Goal: Communication & Community: Participate in discussion

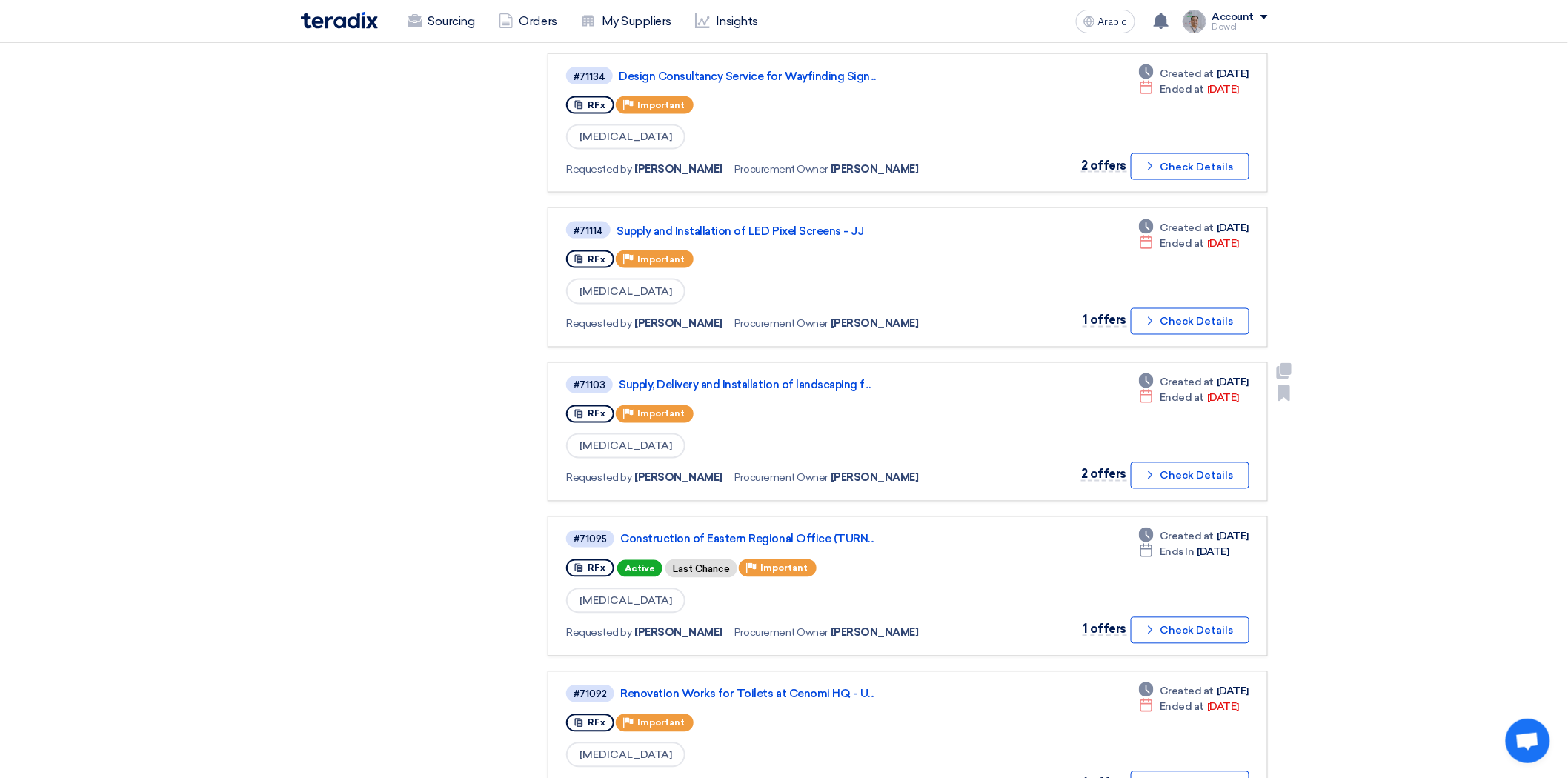
scroll to position [906, 0]
click at [767, 68] on font "Design Consultancy Service for Wayfinding Sign..." at bounding box center [747, 75] width 256 height 13
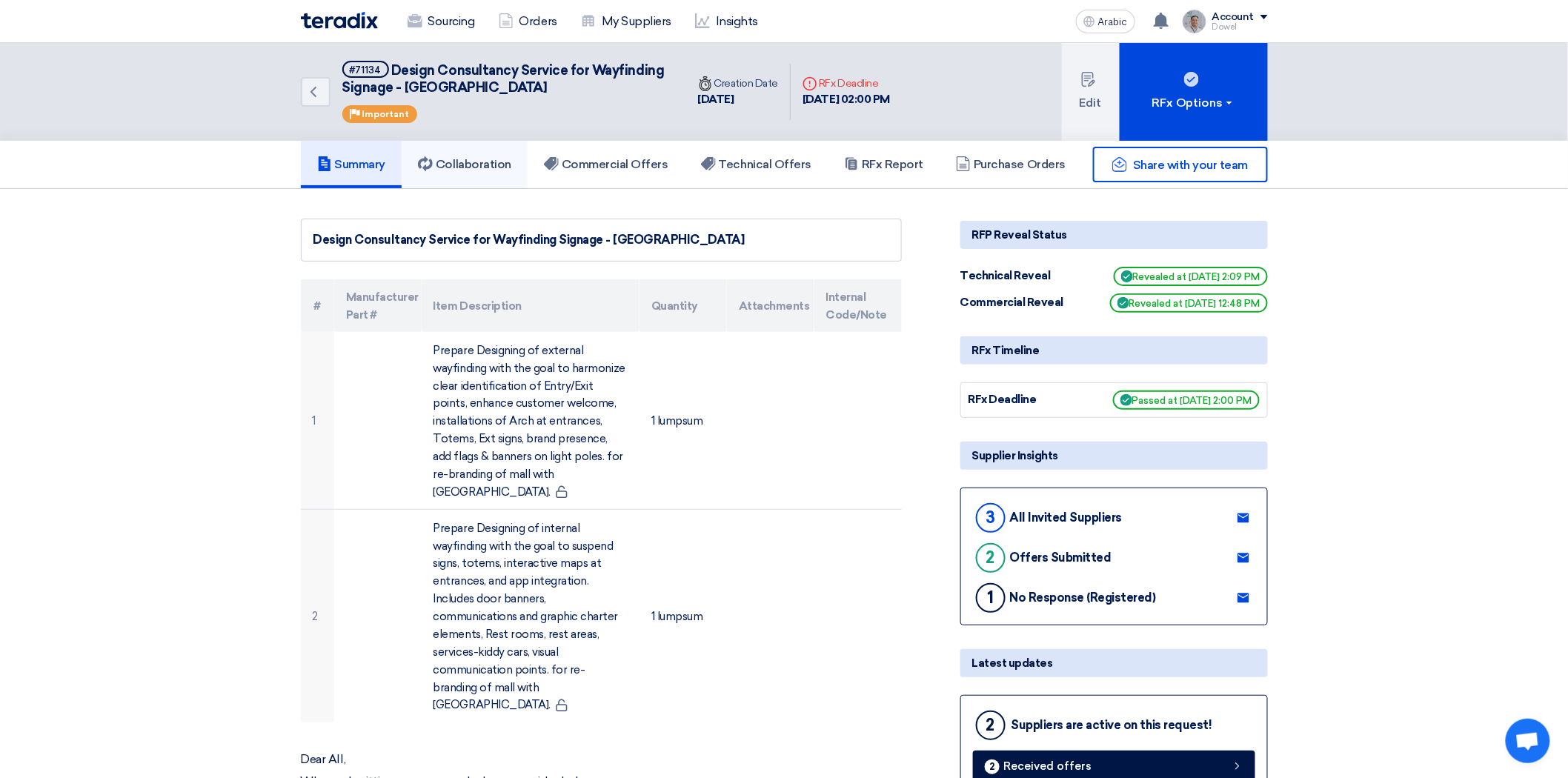
click at [489, 158] on font "Collaboration" at bounding box center [473, 163] width 76 height 14
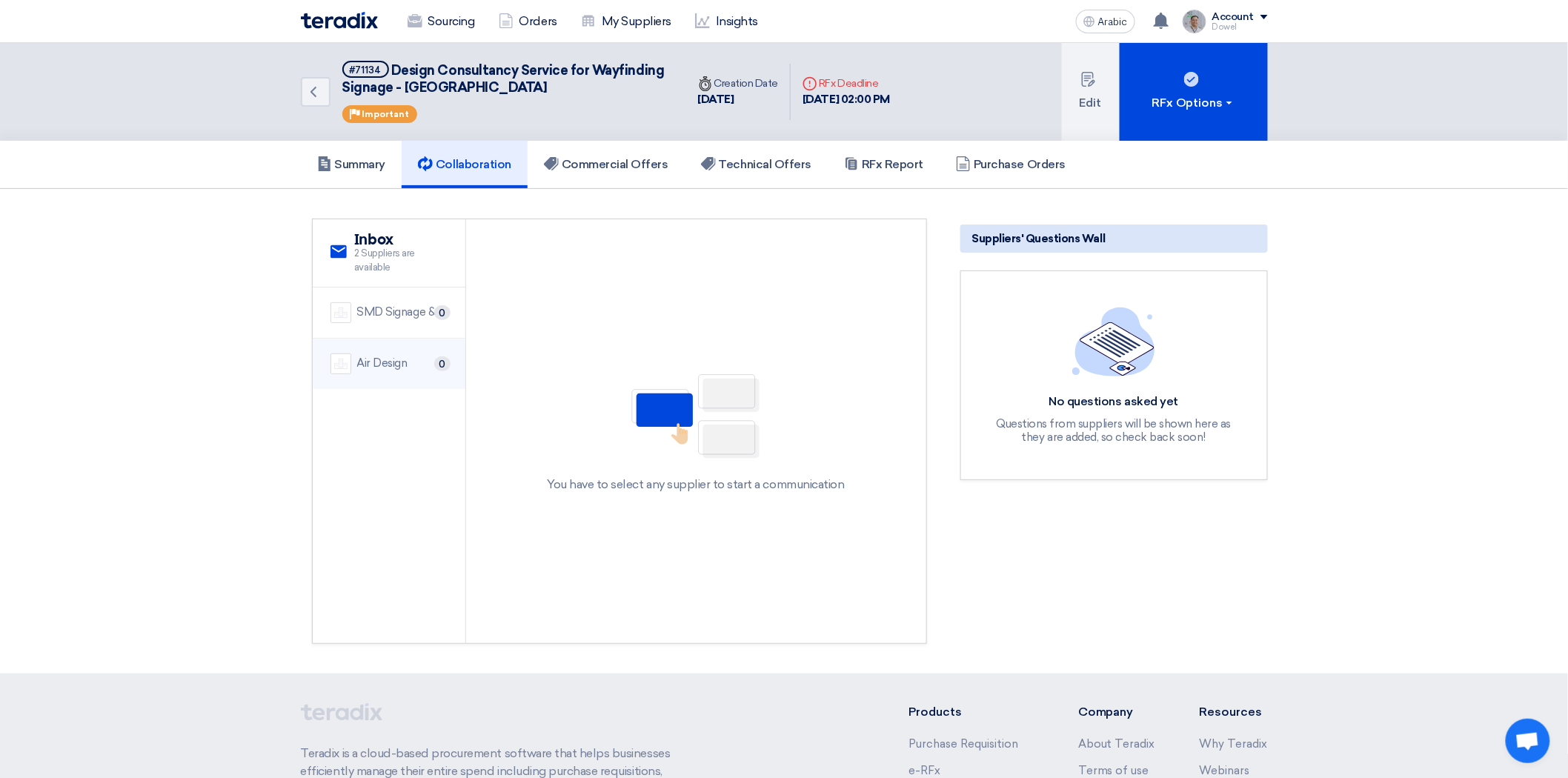
click at [372, 359] on font "Air Design" at bounding box center [382, 363] width 50 height 13
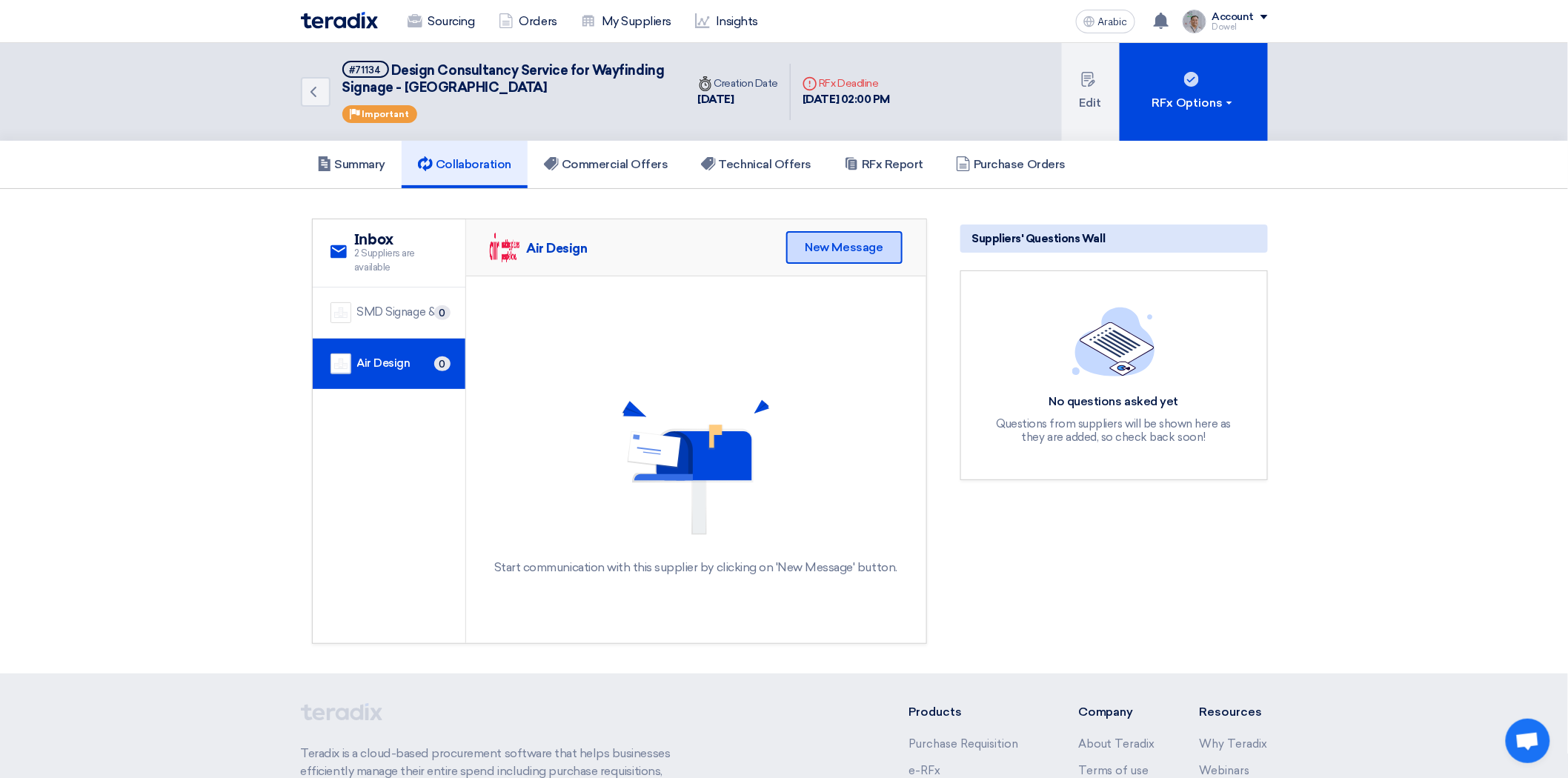
click at [854, 246] on font "New Message" at bounding box center [845, 246] width 78 height 14
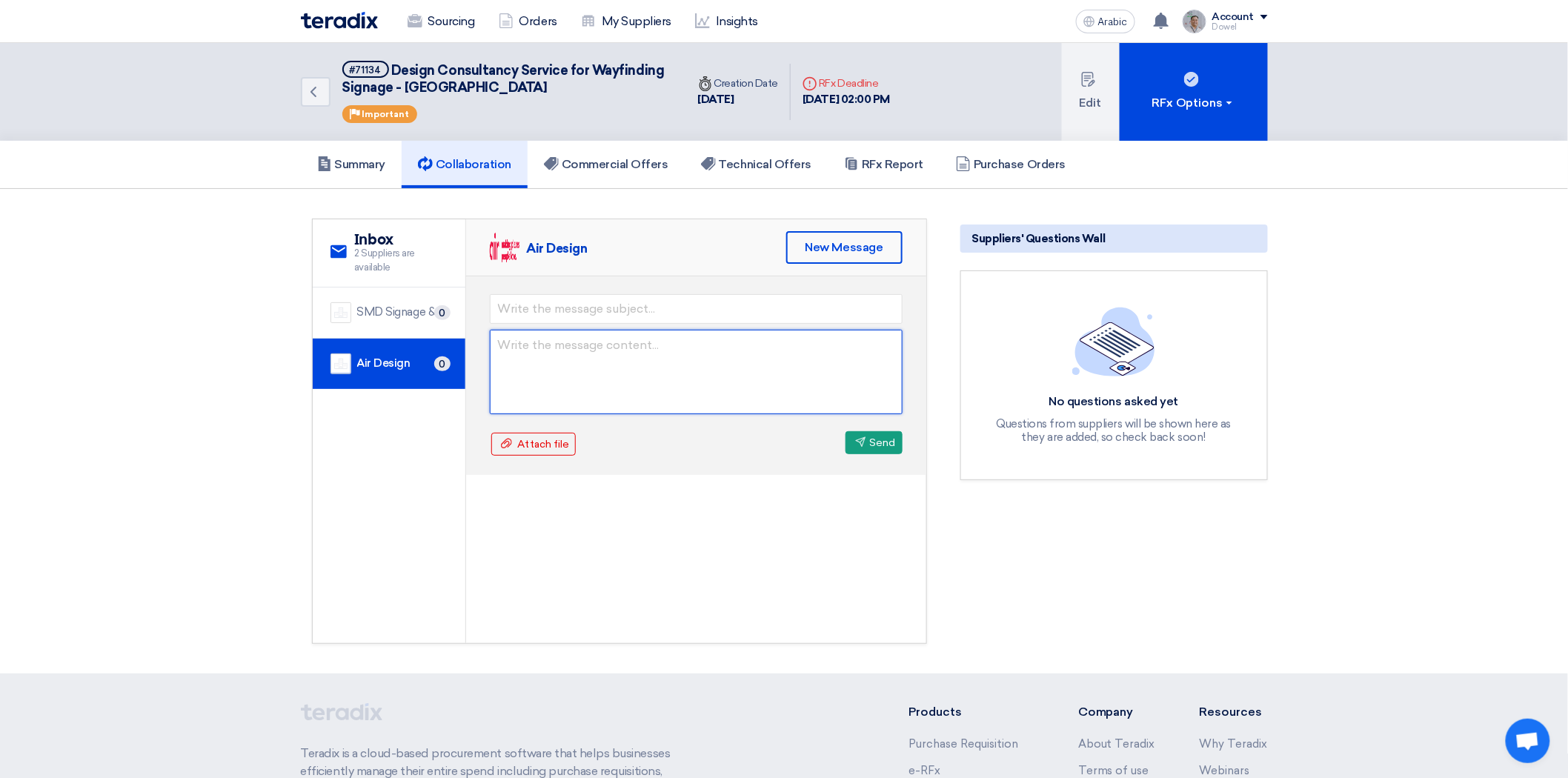
click at [562, 351] on textarea at bounding box center [696, 372] width 413 height 85
paste textarea "Dear [PERSON_NAME], After the thorough evaluation, be it known that you are con…"
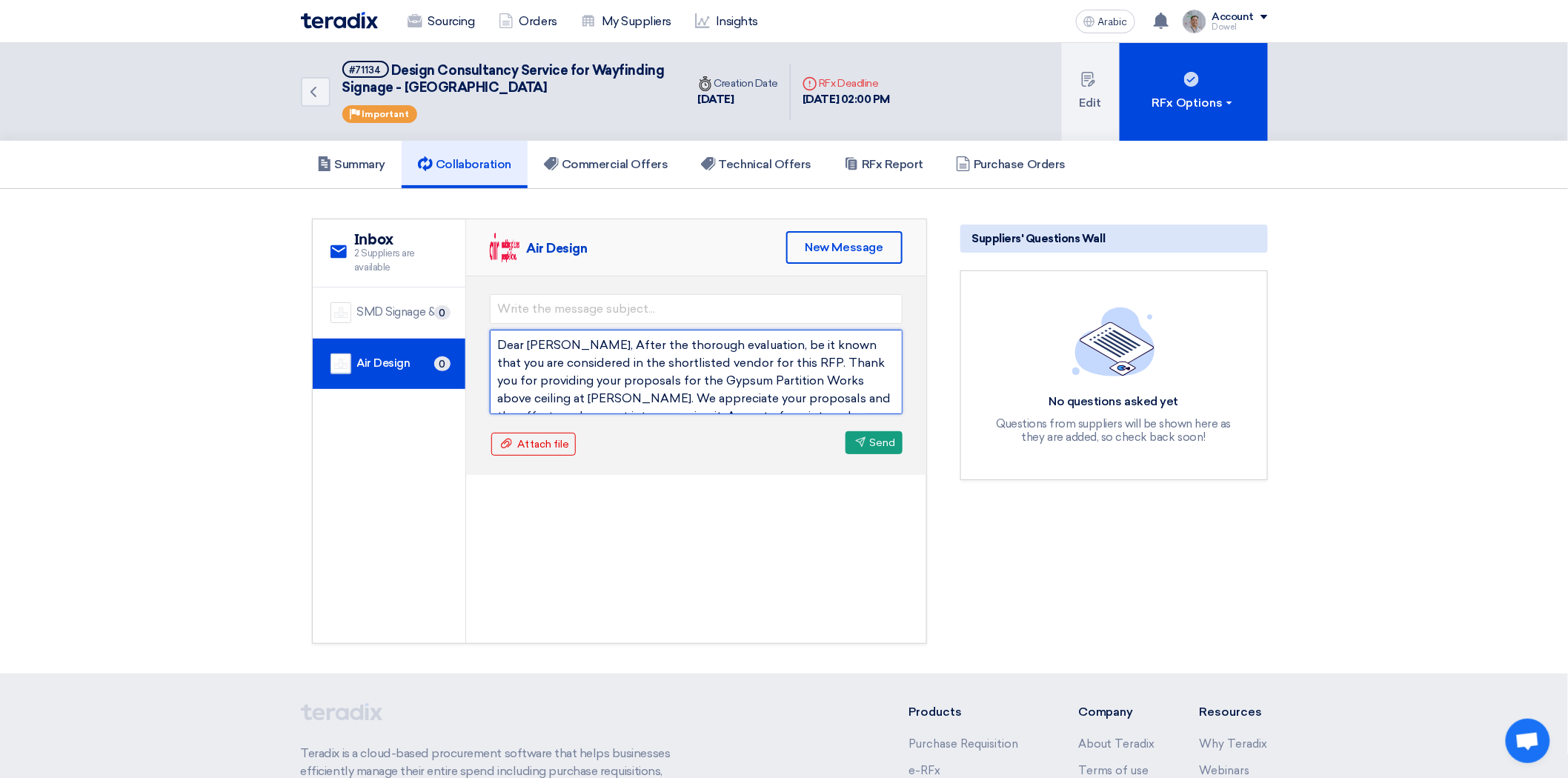
click at [576, 339] on textarea "Dear [PERSON_NAME], After the thorough evaluation, be it known that you are con…" at bounding box center [696, 372] width 413 height 85
click at [591, 367] on textarea "Dear [PERSON_NAME], After the thorough evaluation, be it known that you are con…" at bounding box center [696, 372] width 413 height 85
click at [568, 359] on textarea "Dear [PERSON_NAME], After the thorough evaluation, be it known that you are con…" at bounding box center [696, 372] width 413 height 85
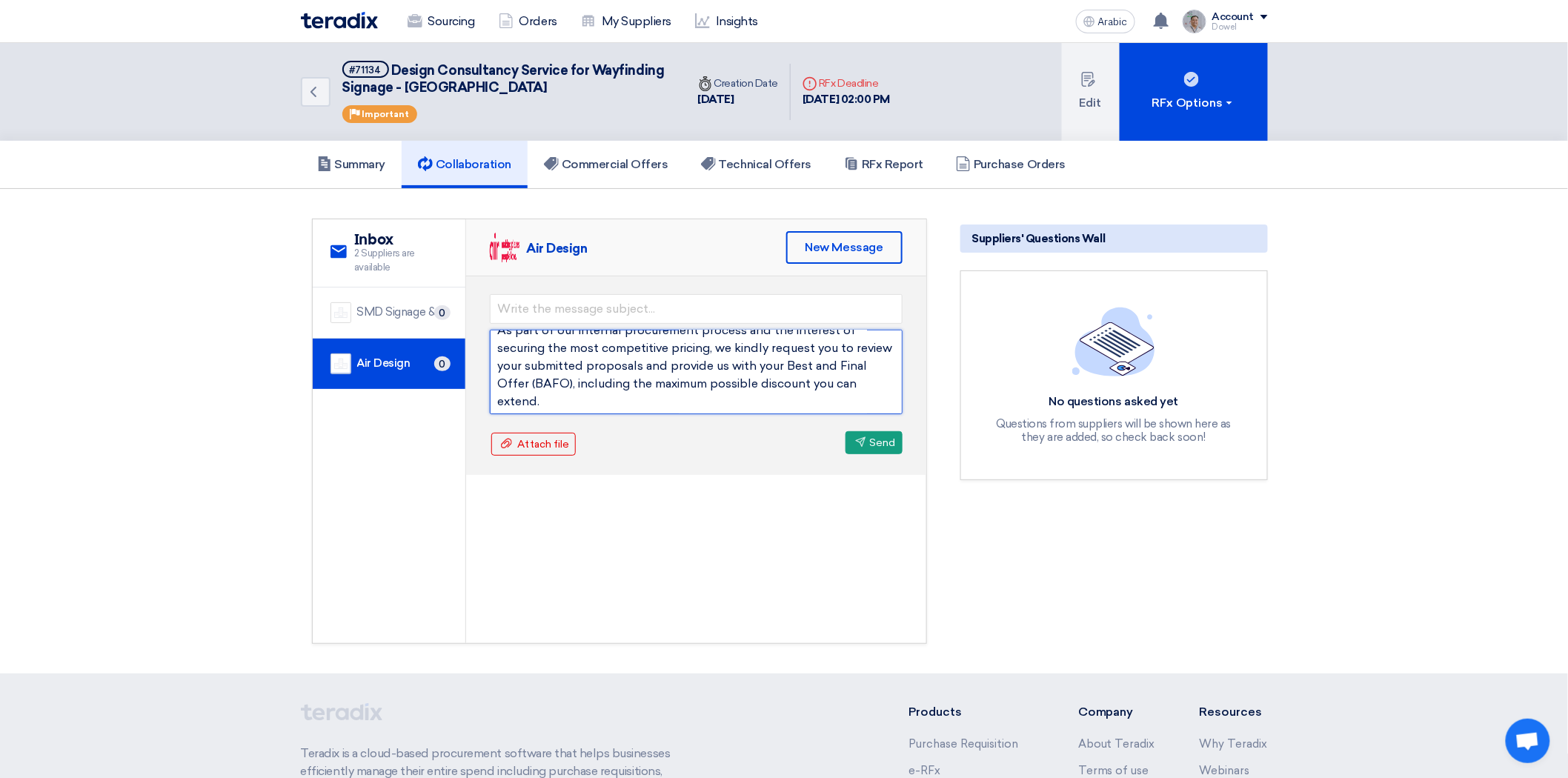
scroll to position [0, 0]
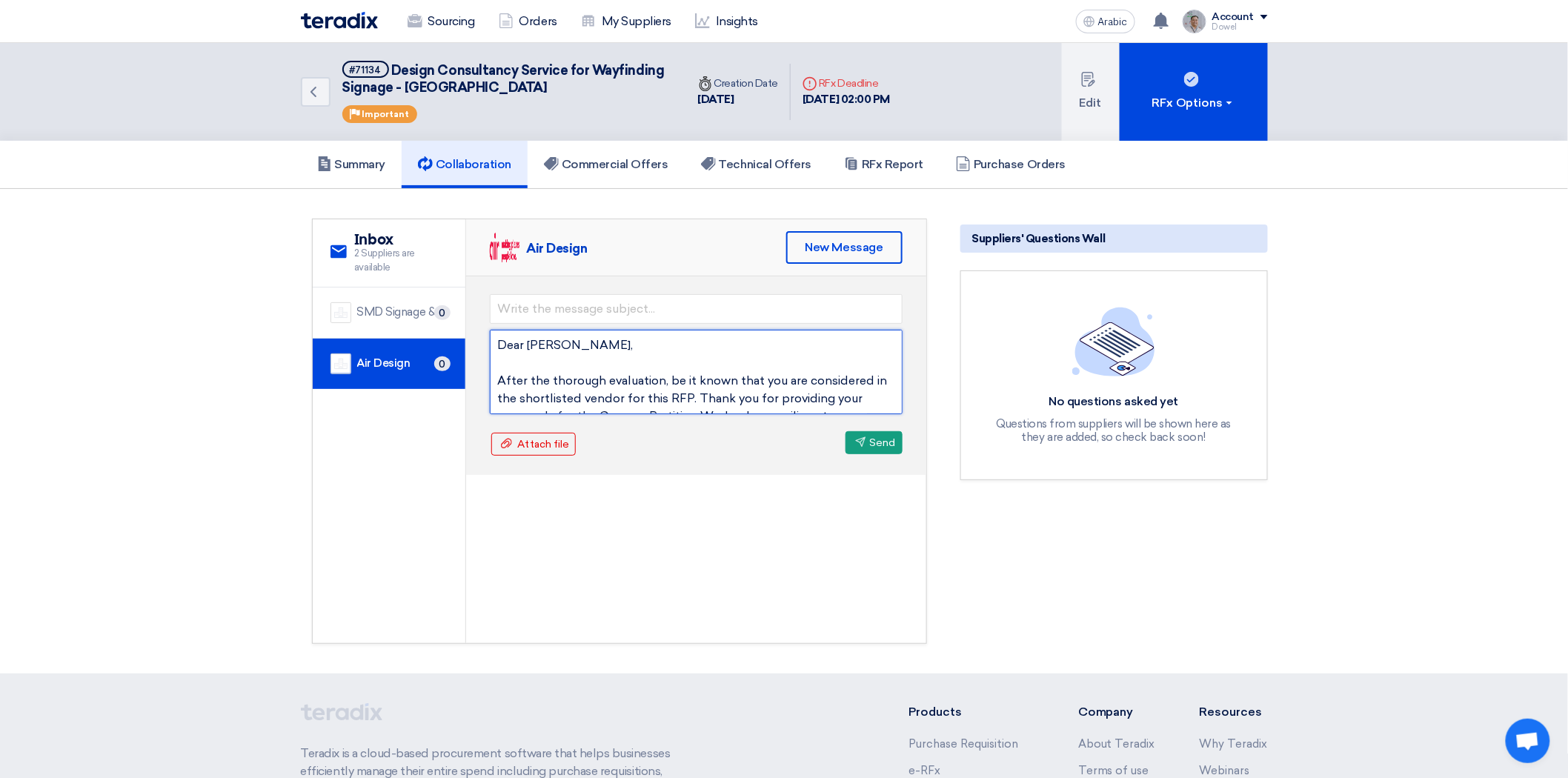
drag, startPoint x: 529, startPoint y: 342, endPoint x: 571, endPoint y: 341, distance: 42.0
click at [571, 341] on textarea "Dear [PERSON_NAME], After the thorough evaluation, be it known that you are con…" at bounding box center [696, 372] width 413 height 85
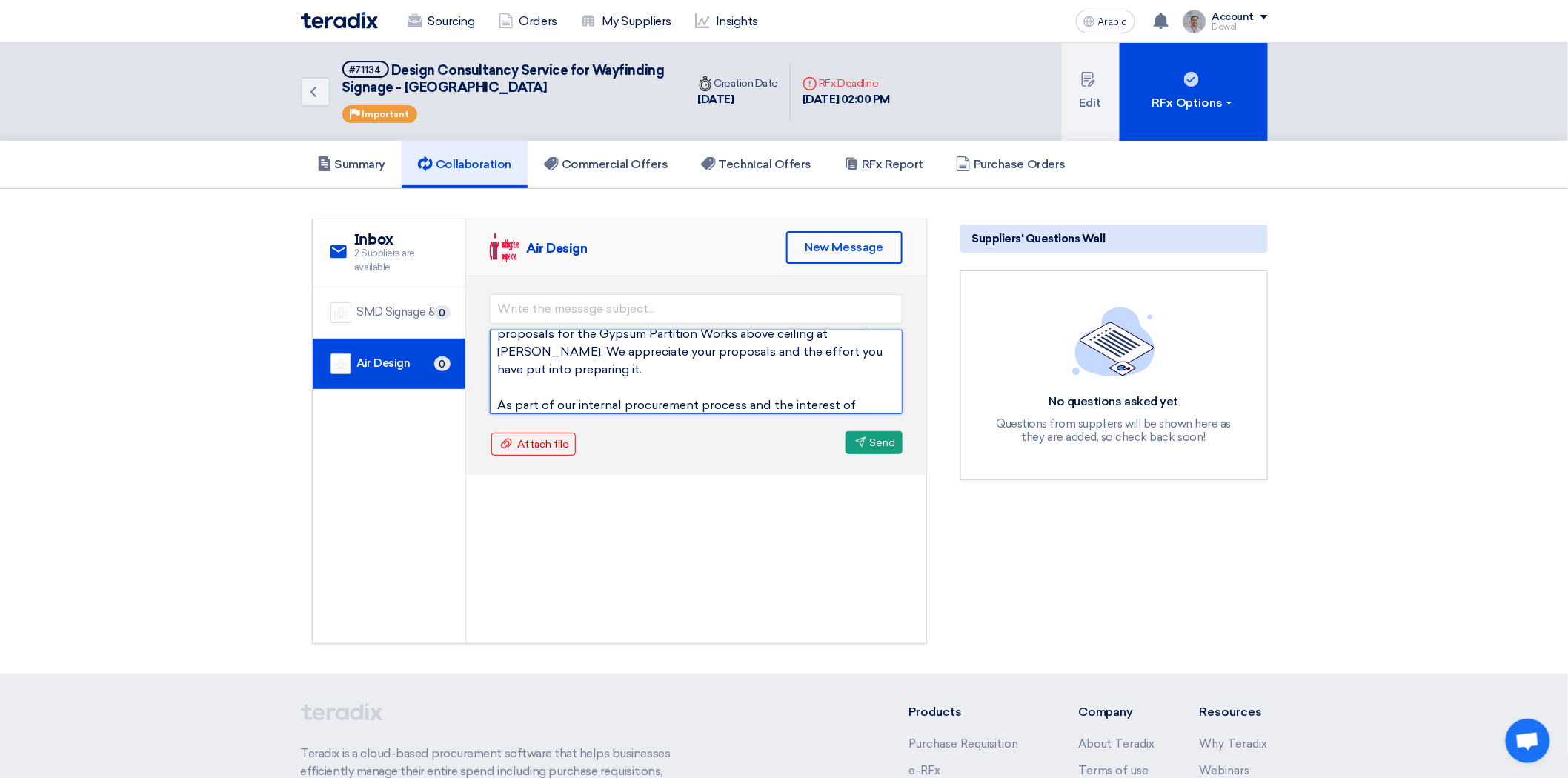
click at [761, 341] on textarea "Dear [PERSON_NAME], After the thorough evaluation, be it known that you are con…" at bounding box center [696, 372] width 413 height 85
drag, startPoint x: 388, startPoint y: 65, endPoint x: 549, endPoint y: 89, distance: 162.8
click at [549, 89] on h5 "#71134 Design Consultancy Service for Wayfinding Signage - [GEOGRAPHIC_DATA]" at bounding box center [505, 79] width 326 height 37
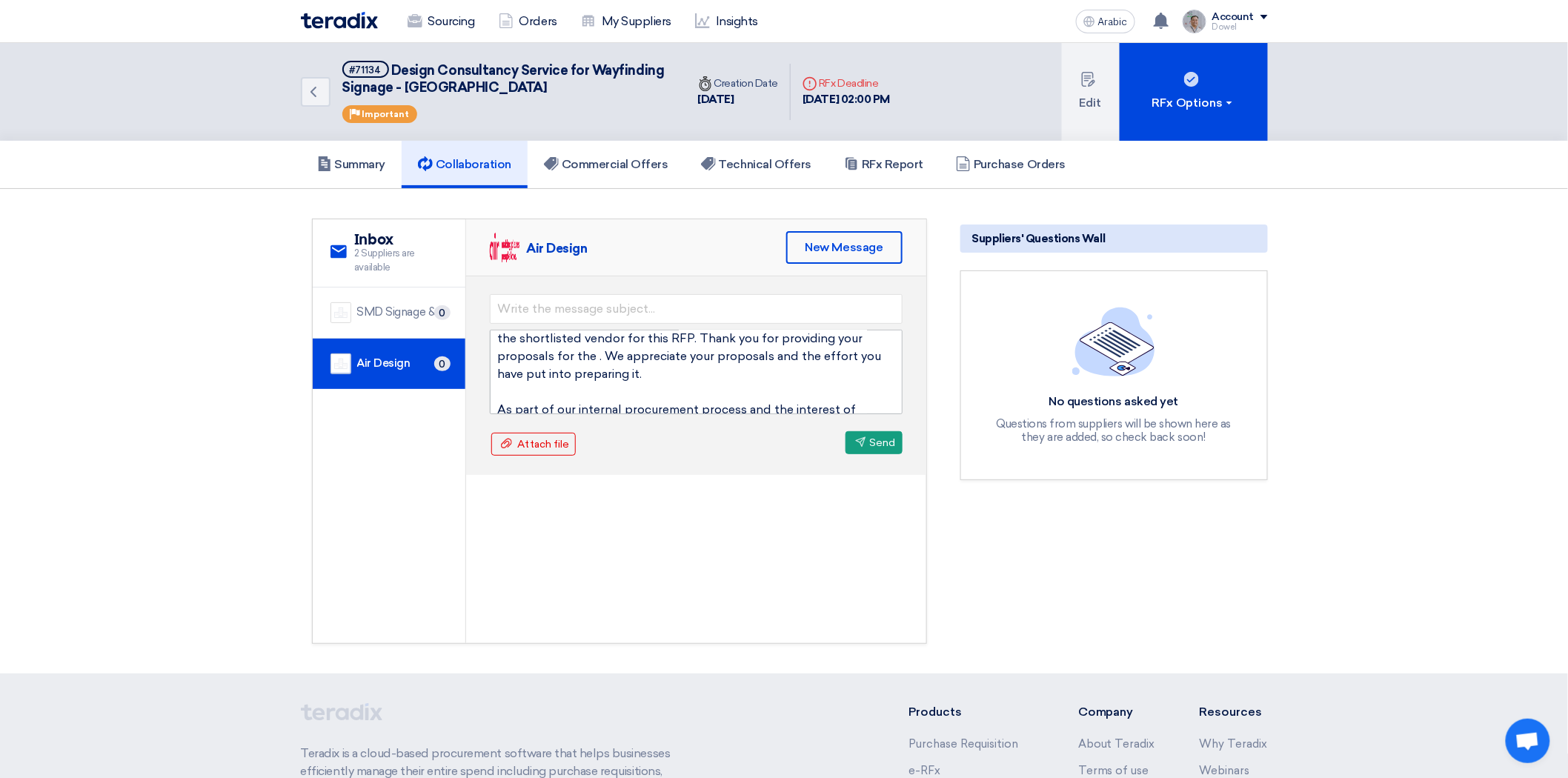
copy font "Design Consultancy Service for Wayfinding Signage - [GEOGRAPHIC_DATA]"
click at [590, 351] on textarea "Dear [PERSON_NAME], After the thorough evaluation, be it known that you are con…" at bounding box center [696, 372] width 413 height 85
paste textarea "Design Consultancy Service for Wayfinding Signage - [GEOGRAPHIC_DATA]"
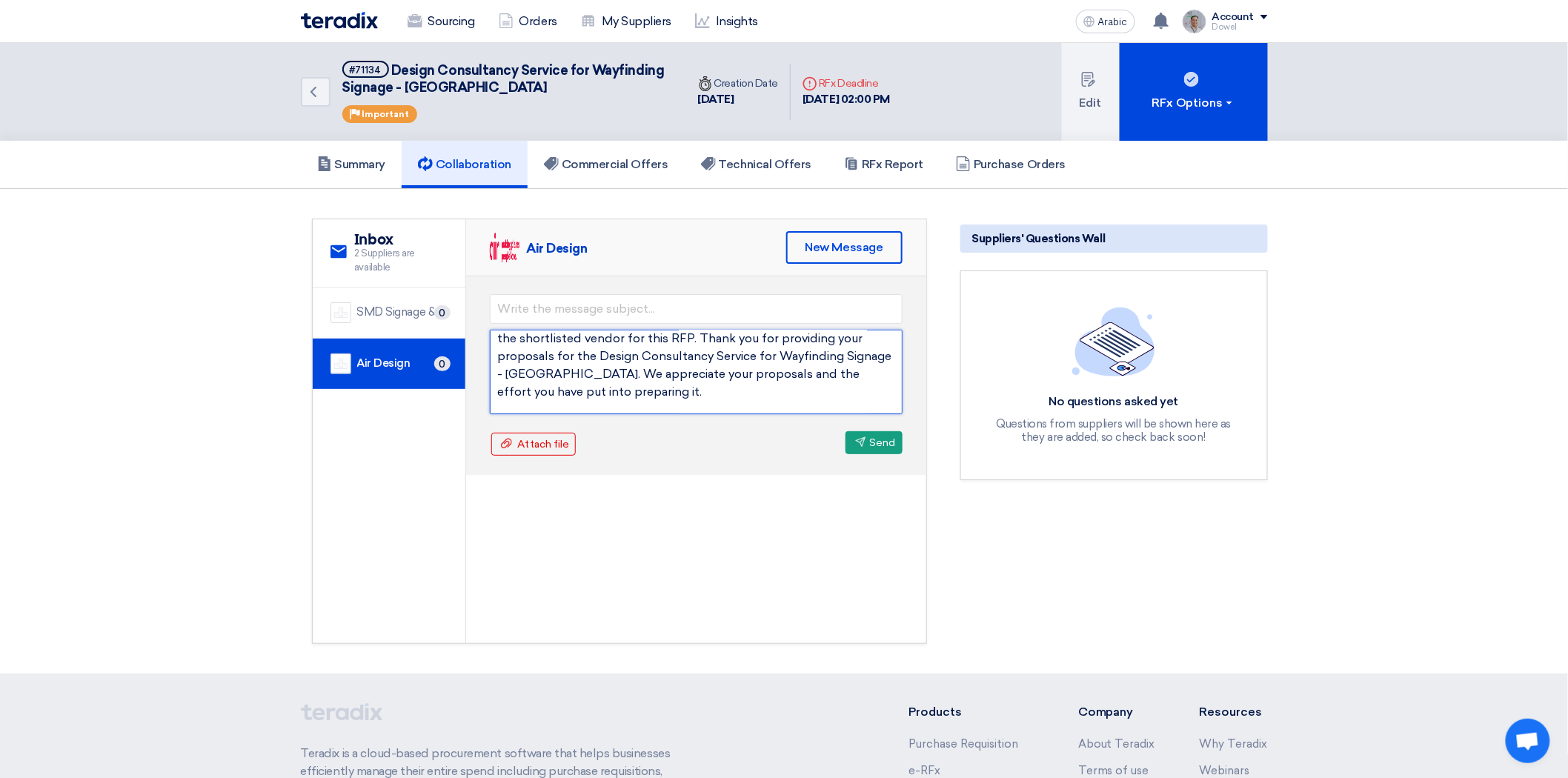
click at [633, 376] on textarea "Dear [PERSON_NAME], After the thorough evaluation, be it known that you are con…" at bounding box center [696, 372] width 413 height 85
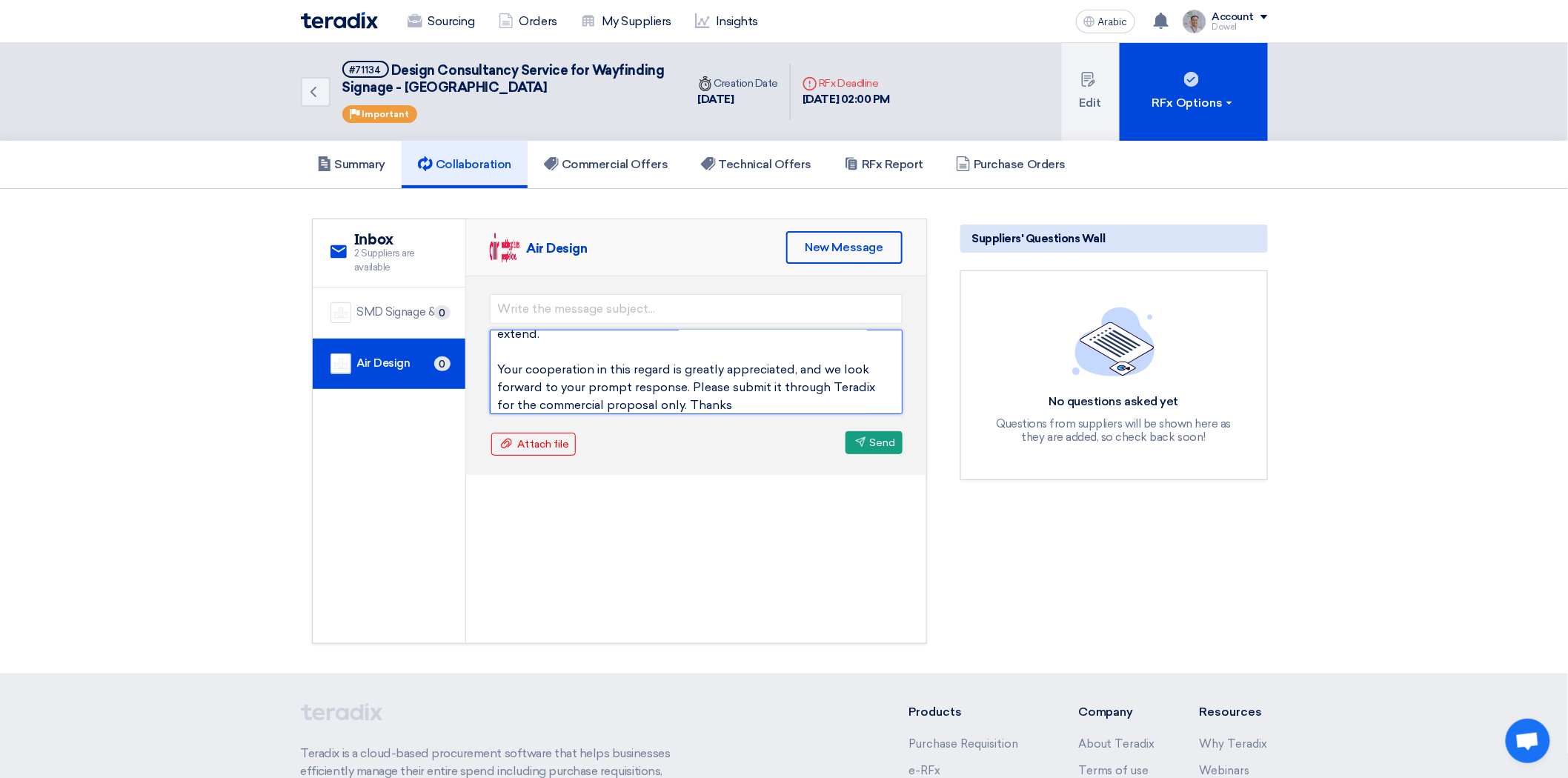
drag, startPoint x: 589, startPoint y: 335, endPoint x: 597, endPoint y: 342, distance: 10.6
click at [590, 335] on textarea "Dear [PERSON_NAME], After the thorough evaluation, be it known that you are con…" at bounding box center [696, 372] width 413 height 85
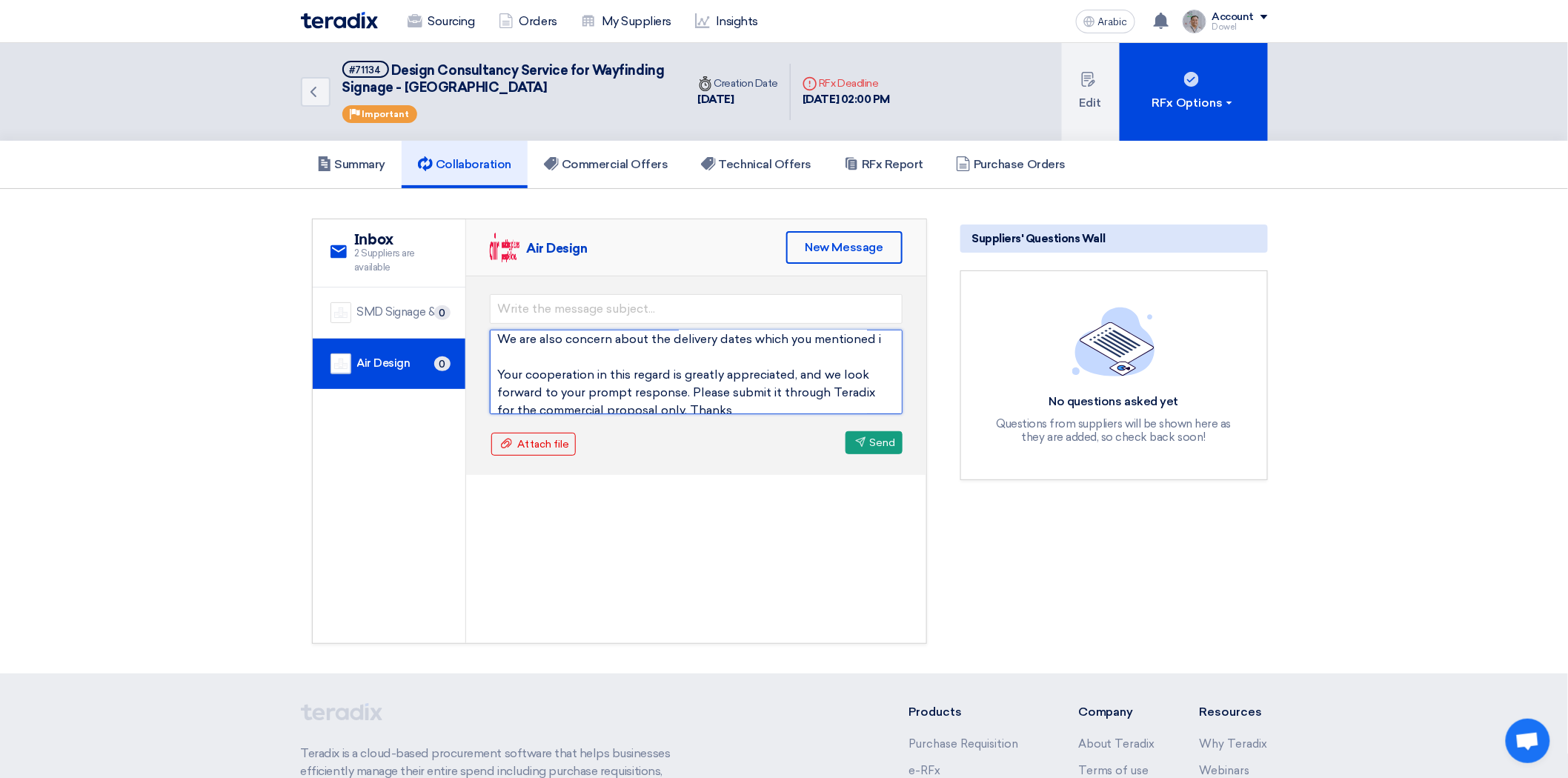
scroll to position [272, 0]
click at [675, 337] on textarea "Dear [PERSON_NAME], After the thorough evaluation, be it known that you are con…" at bounding box center [696, 372] width 413 height 85
drag, startPoint x: 879, startPoint y: 337, endPoint x: 885, endPoint y: 345, distance: 10.0
click at [879, 337] on textarea "Dear [PERSON_NAME], After the thorough evaluation, be it known that you are con…" at bounding box center [696, 372] width 413 height 85
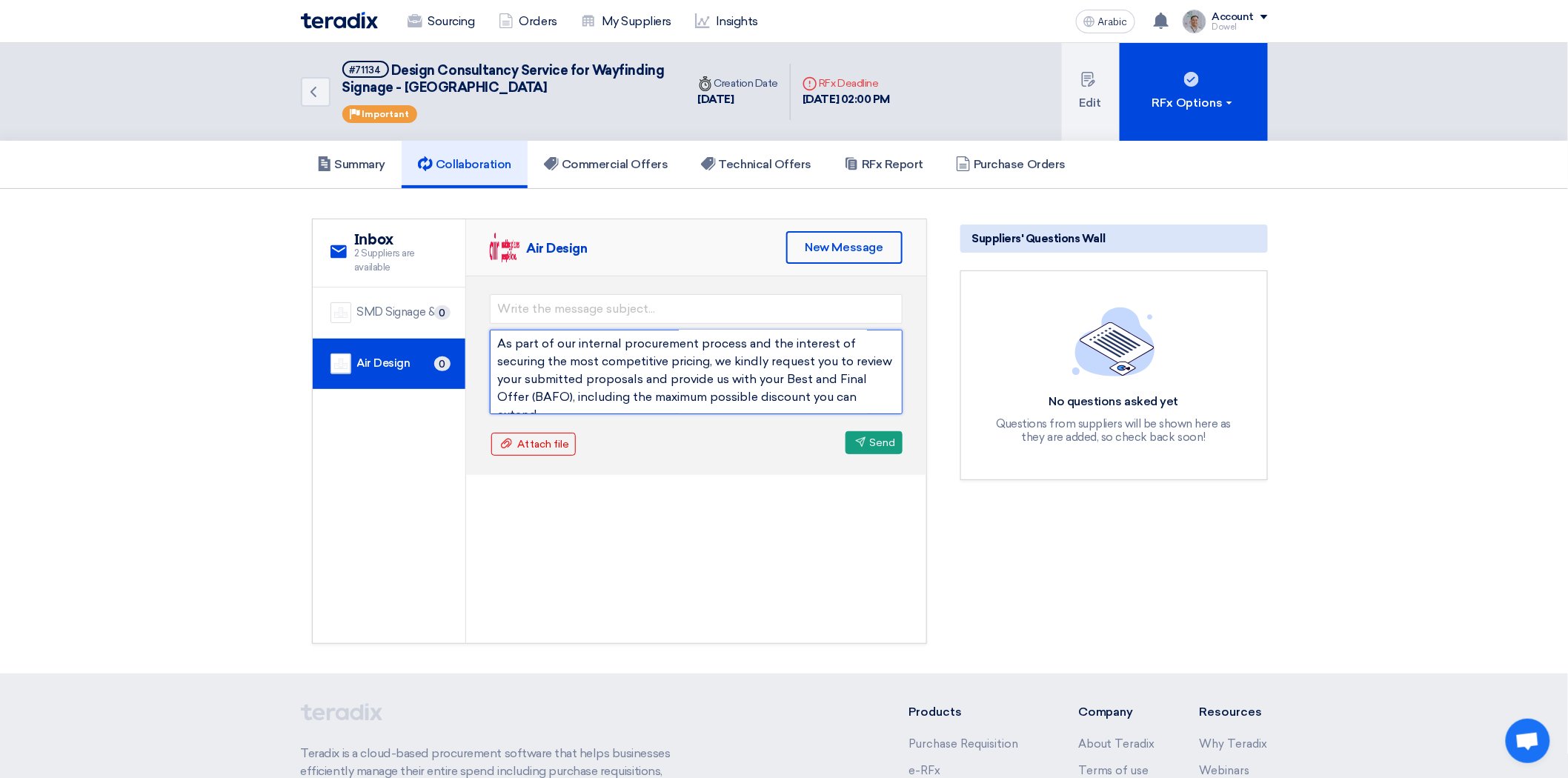
scroll to position [226, 0]
click at [677, 378] on textarea "Dear [PERSON_NAME], After the thorough evaluation, be it known that you are con…" at bounding box center [696, 372] width 413 height 85
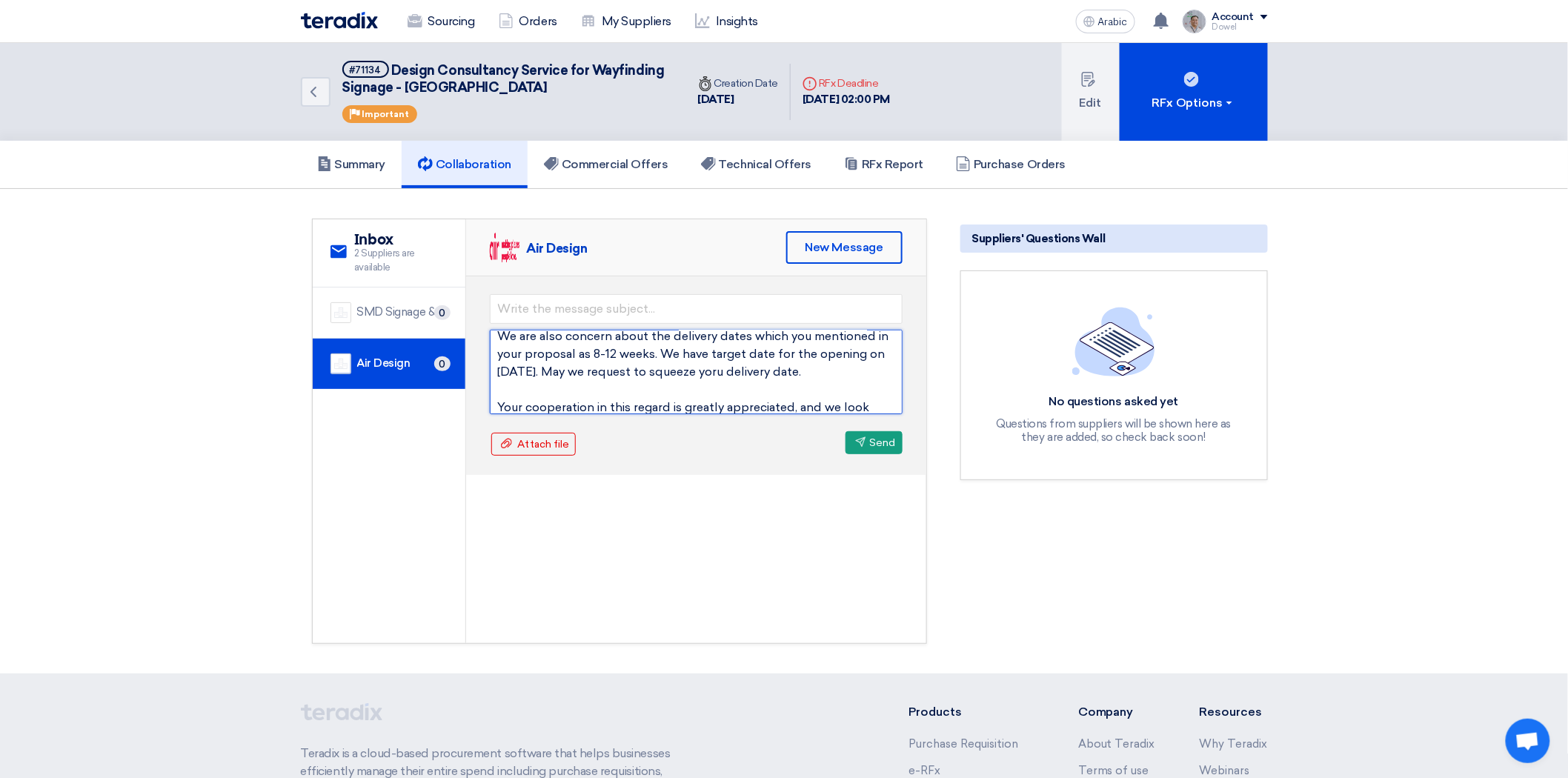
drag, startPoint x: 677, startPoint y: 378, endPoint x: 622, endPoint y: 369, distance: 55.7
click at [621, 372] on textarea "Dear [PERSON_NAME], After the thorough evaluation, be it known that you are con…" at bounding box center [696, 372] width 413 height 85
drag, startPoint x: 843, startPoint y: 346, endPoint x: 847, endPoint y: 354, distance: 8.9
click at [845, 350] on textarea "Dear [PERSON_NAME], After the thorough evaluation, be it known that you are con…" at bounding box center [696, 372] width 413 height 85
click at [574, 376] on textarea "Dear [PERSON_NAME], After the thorough evaluation, be it known that you are con…" at bounding box center [696, 372] width 413 height 85
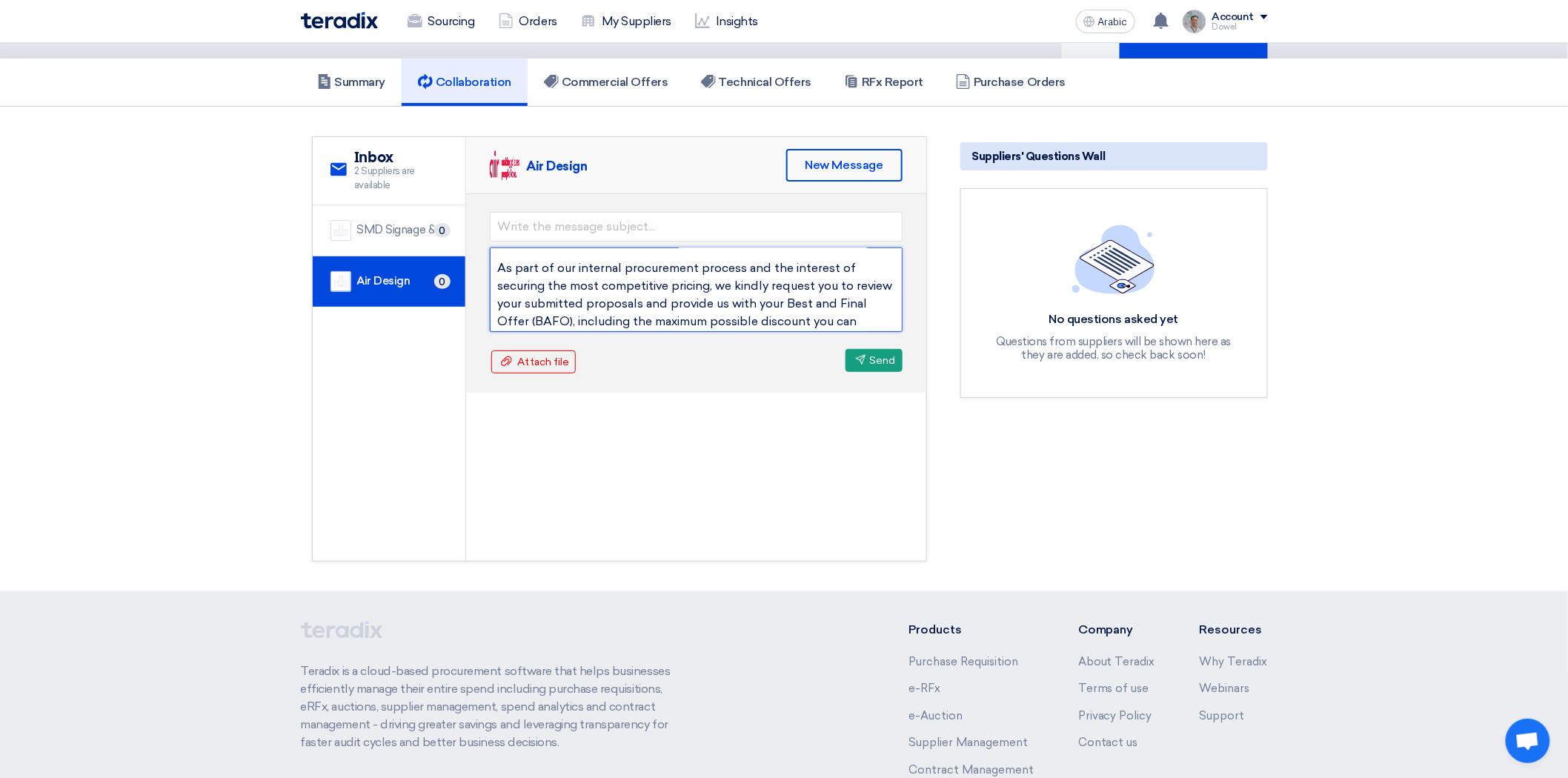
scroll to position [0, 0]
click at [663, 295] on textarea "Dear [PERSON_NAME], After the thorough evaluation, be it known that you are con…" at bounding box center [696, 289] width 413 height 85
type textarea "Dear [PERSON_NAME], After the thorough evaluation, be it known that you are con…"
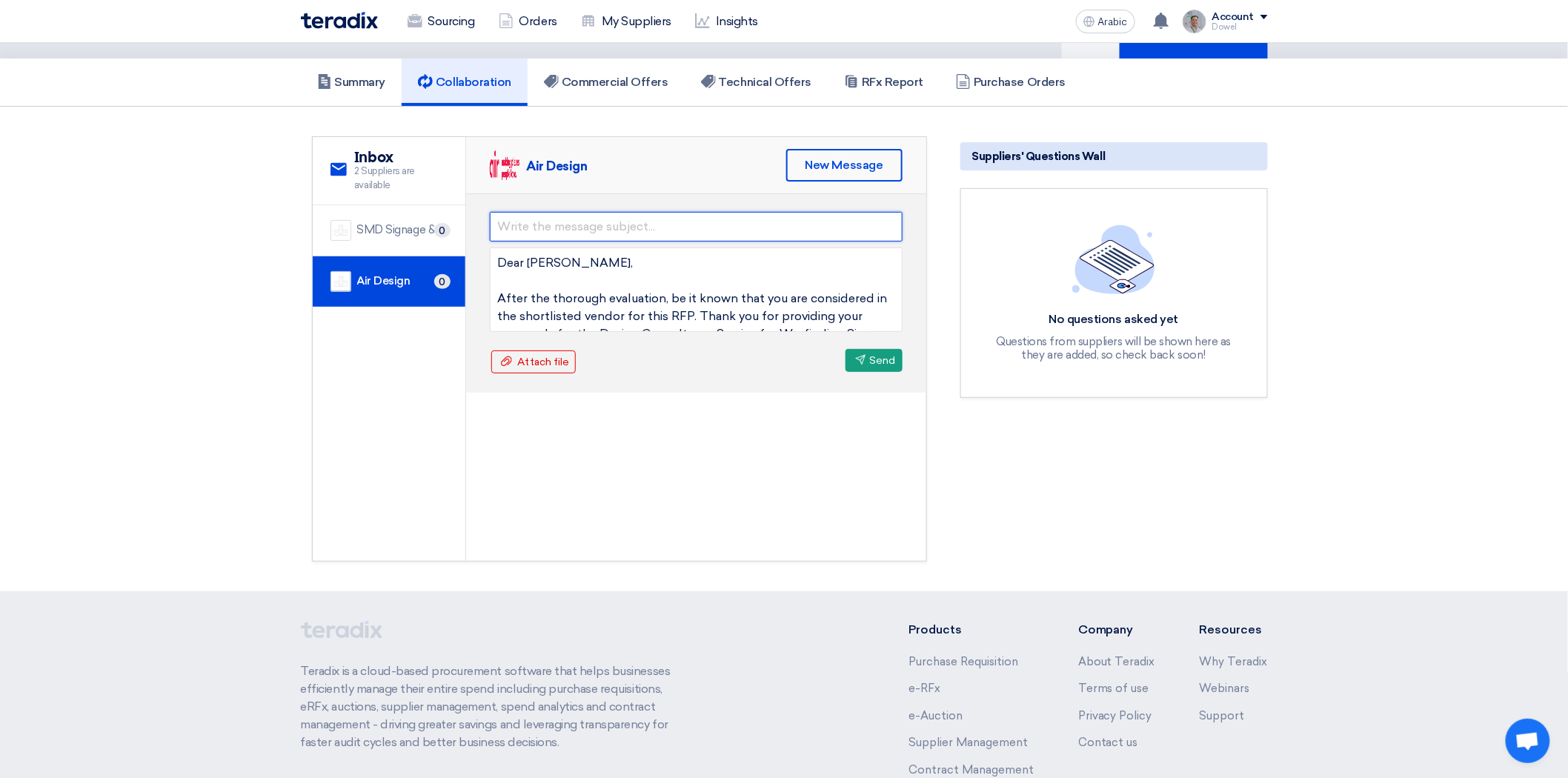
click at [591, 223] on input "text" at bounding box center [696, 227] width 413 height 29
type input "Request for Best and Final Offer (BAFO)"
click at [632, 293] on textarea "Dear [PERSON_NAME], After the thorough evaluation, be it known that you are con…" at bounding box center [696, 289] width 413 height 85
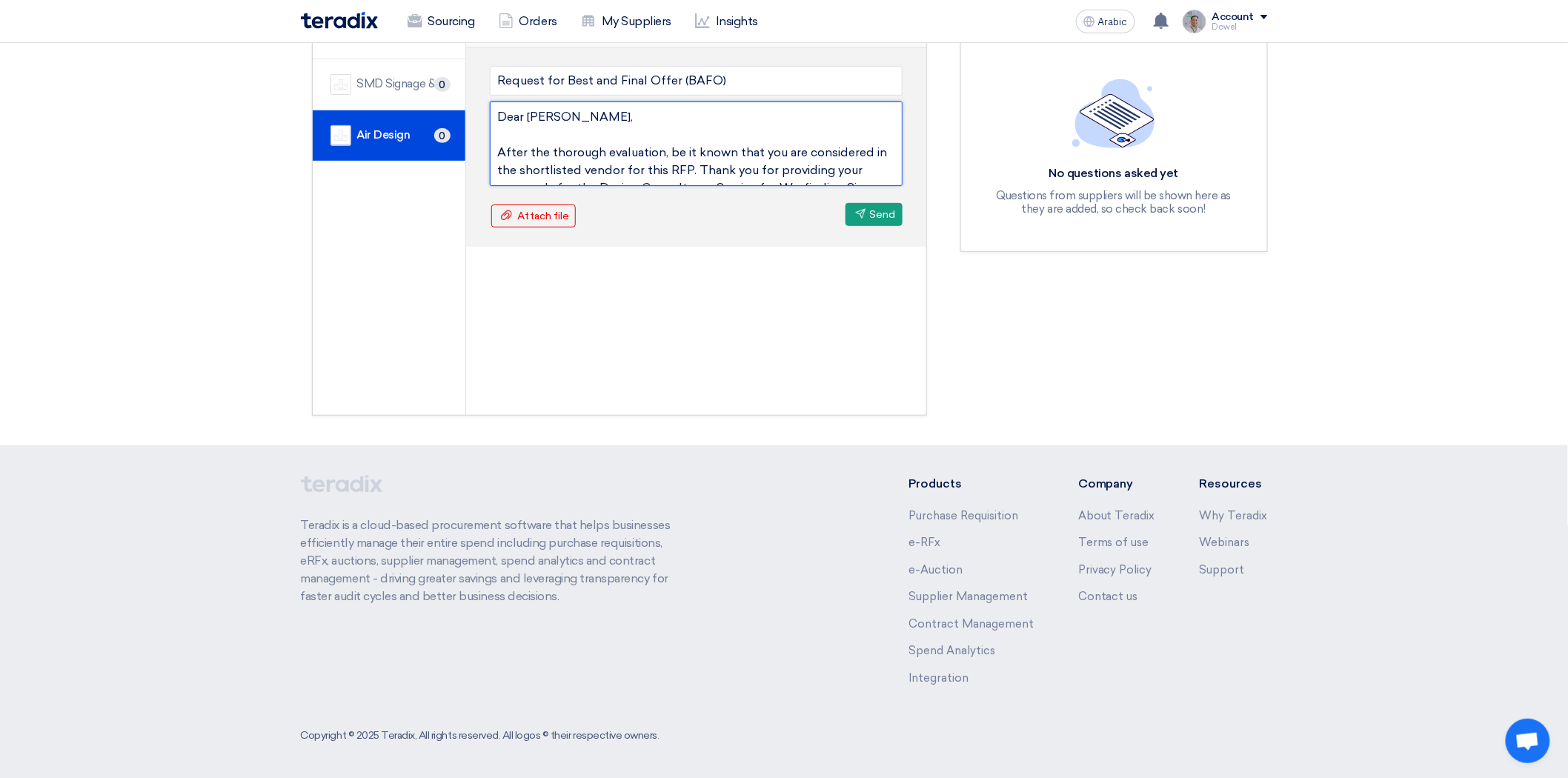
drag, startPoint x: 545, startPoint y: 146, endPoint x: 671, endPoint y: 162, distance: 127.0
click at [671, 162] on textarea "Dear [PERSON_NAME], After the thorough evaluation, be it known that you are con…" at bounding box center [696, 144] width 413 height 85
click at [664, 146] on textarea "Dear [PERSON_NAME], After the thorough evaluation, be it known that you are con…" at bounding box center [696, 144] width 413 height 85
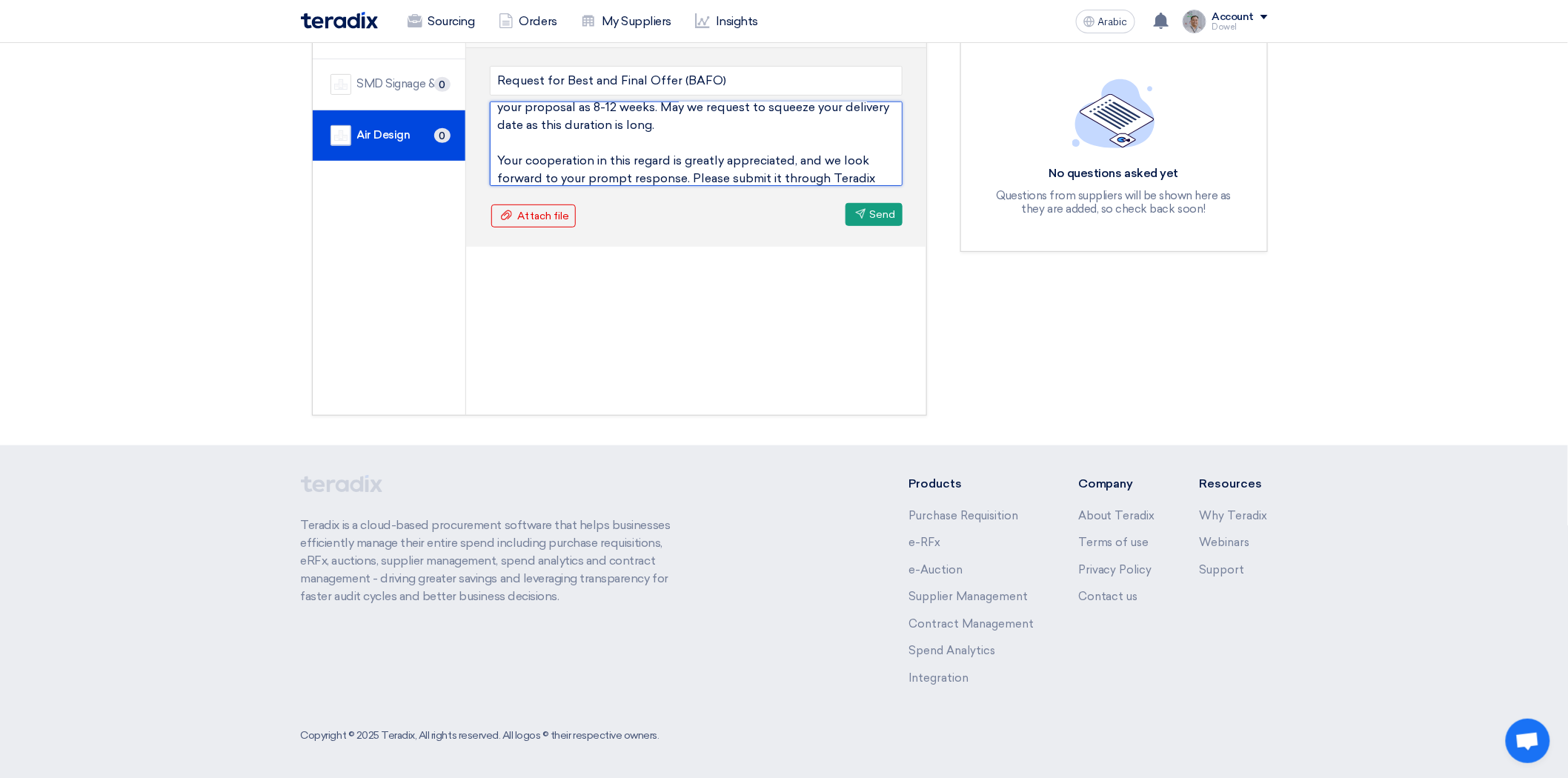
scroll to position [302, 0]
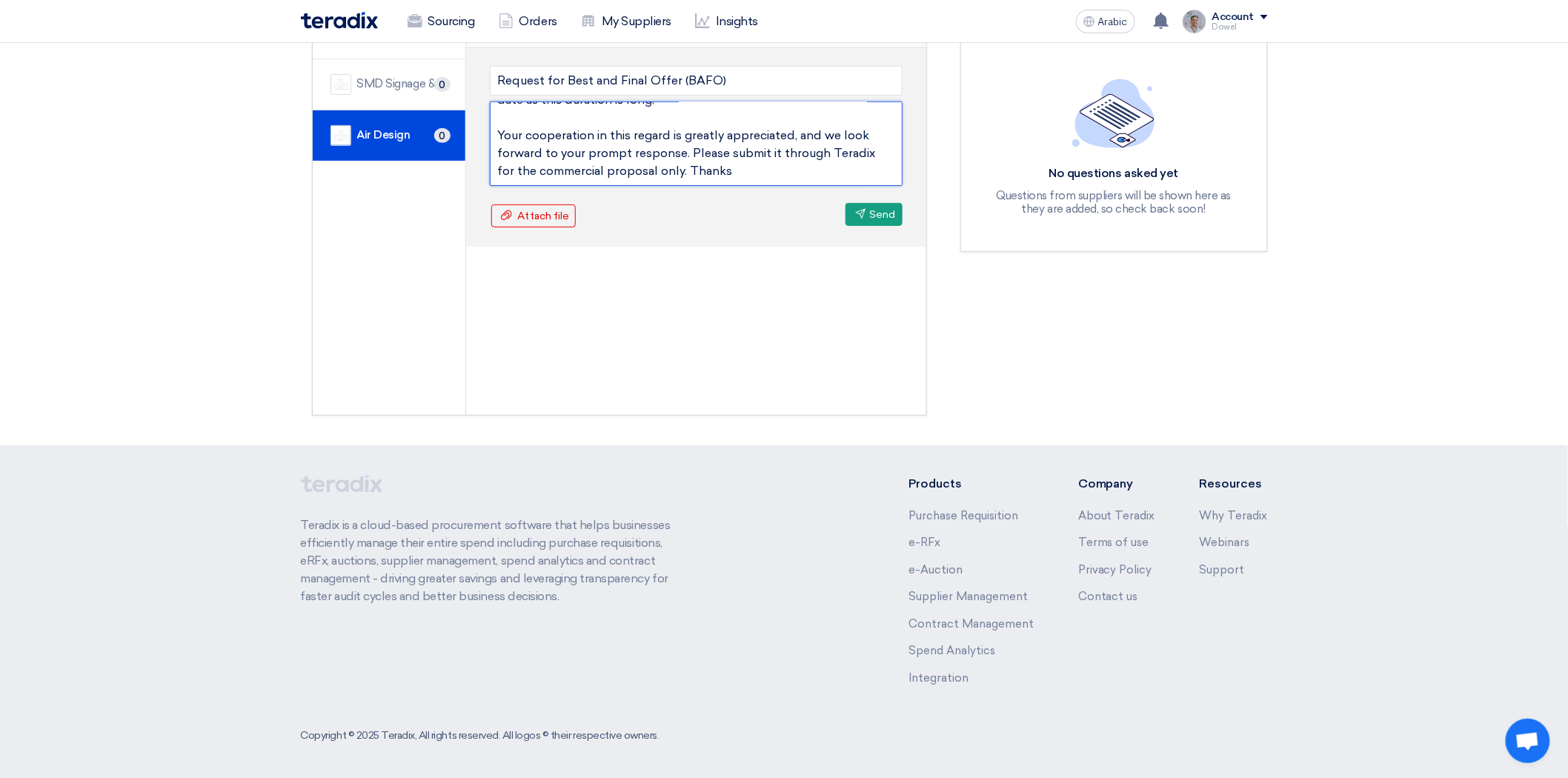
drag, startPoint x: 505, startPoint y: 129, endPoint x: 756, endPoint y: 153, distance: 252.1
click at [756, 153] on textarea "Dear [PERSON_NAME], After the thorough evaluation, be it known that you are con…" at bounding box center [696, 144] width 413 height 85
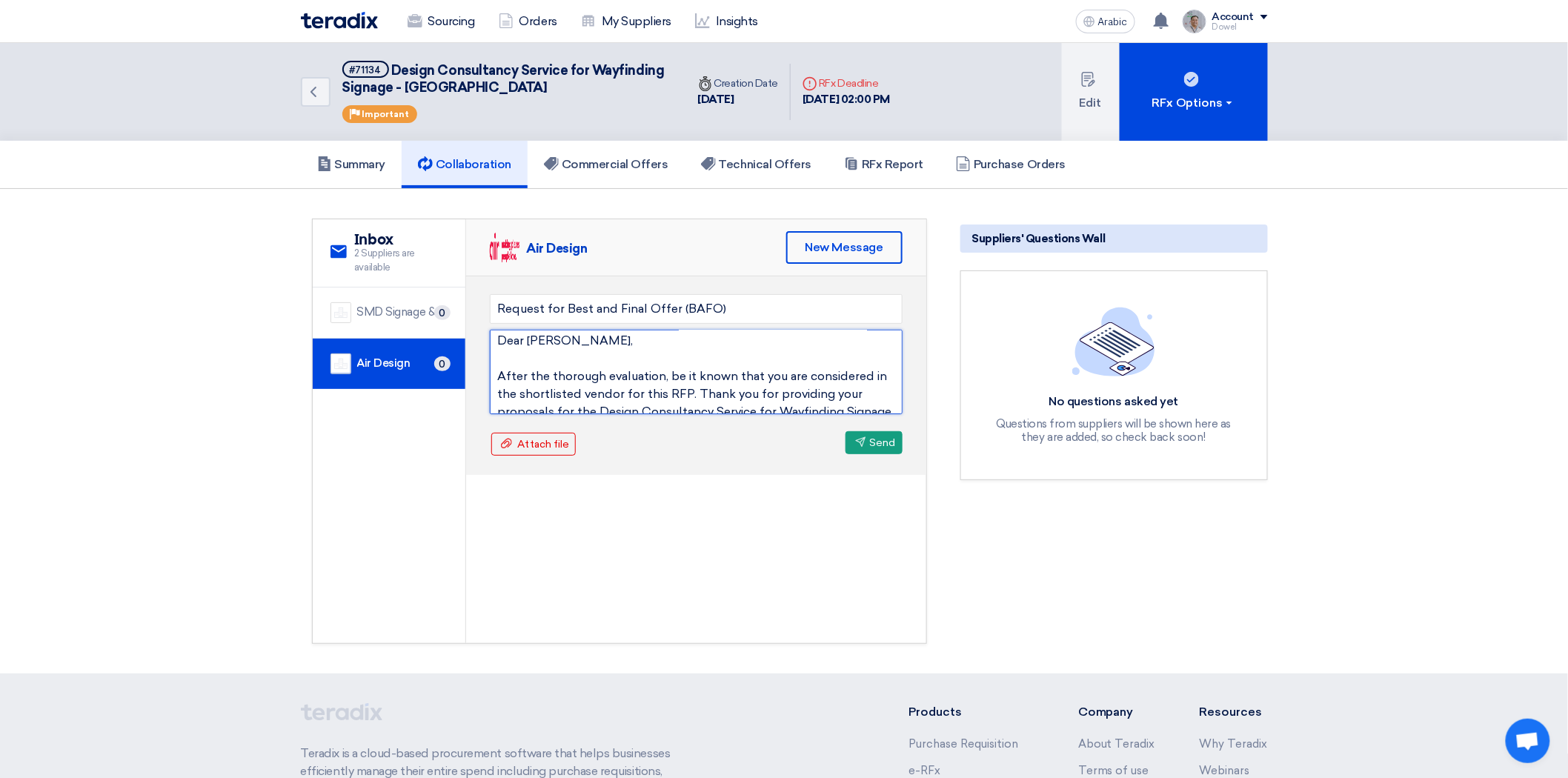
scroll to position [0, 0]
type textarea "Dear [PERSON_NAME], After the thorough evaluation, be it known that you are con…"
drag, startPoint x: 539, startPoint y: 306, endPoint x: 720, endPoint y: 321, distance: 181.6
click at [720, 321] on form "Request for Best and Final Offer (BAFO) Attach file Attach file Send Send" at bounding box center [696, 376] width 413 height 163
drag, startPoint x: 705, startPoint y: 454, endPoint x: 722, endPoint y: 454, distance: 17.0
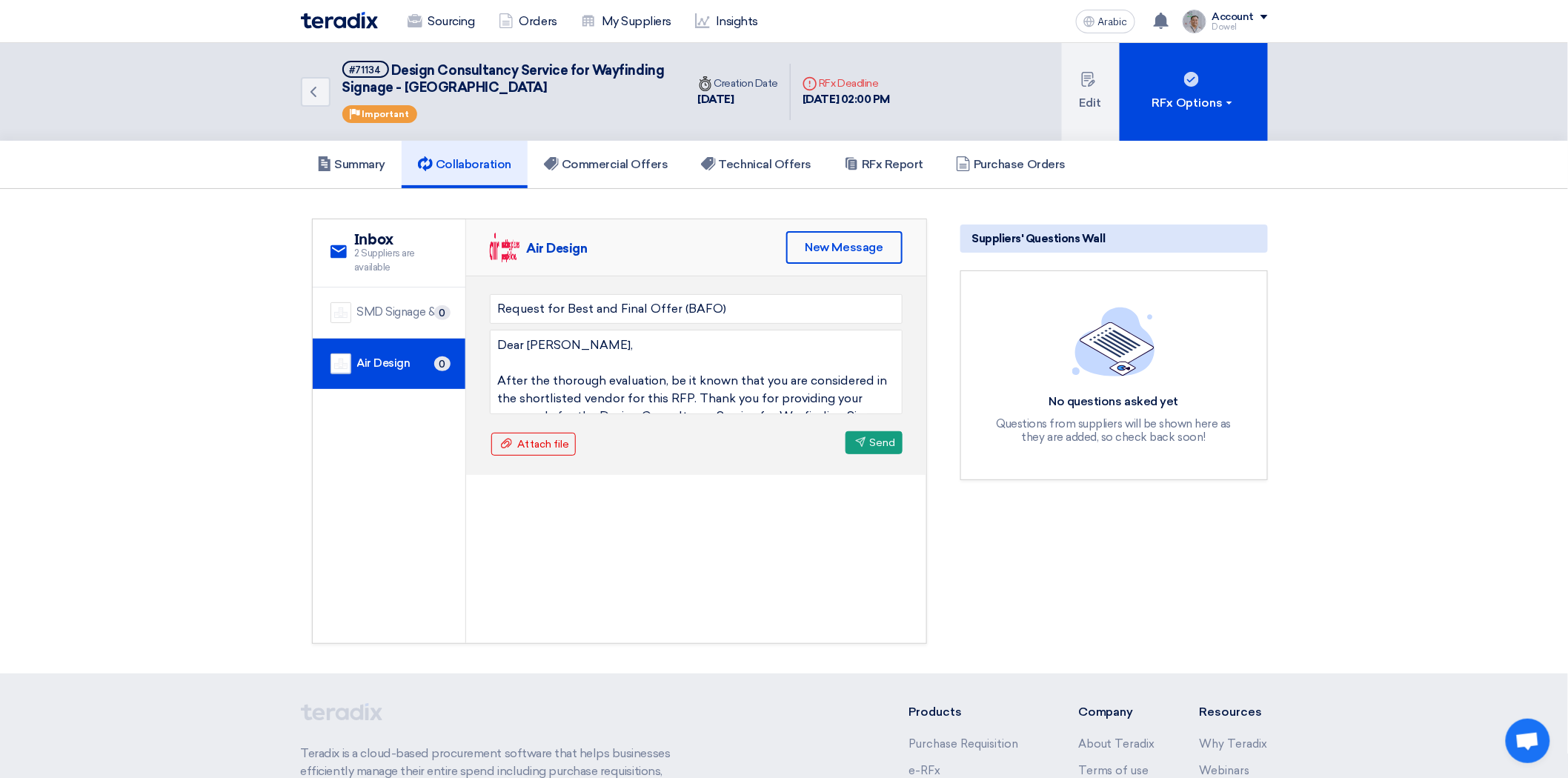
click at [705, 454] on div "Request for Best and Final Offer (BAFO) Attach file Attach file Send Send" at bounding box center [696, 376] width 460 height 198
click at [865, 433] on button "Send Send" at bounding box center [874, 442] width 57 height 23
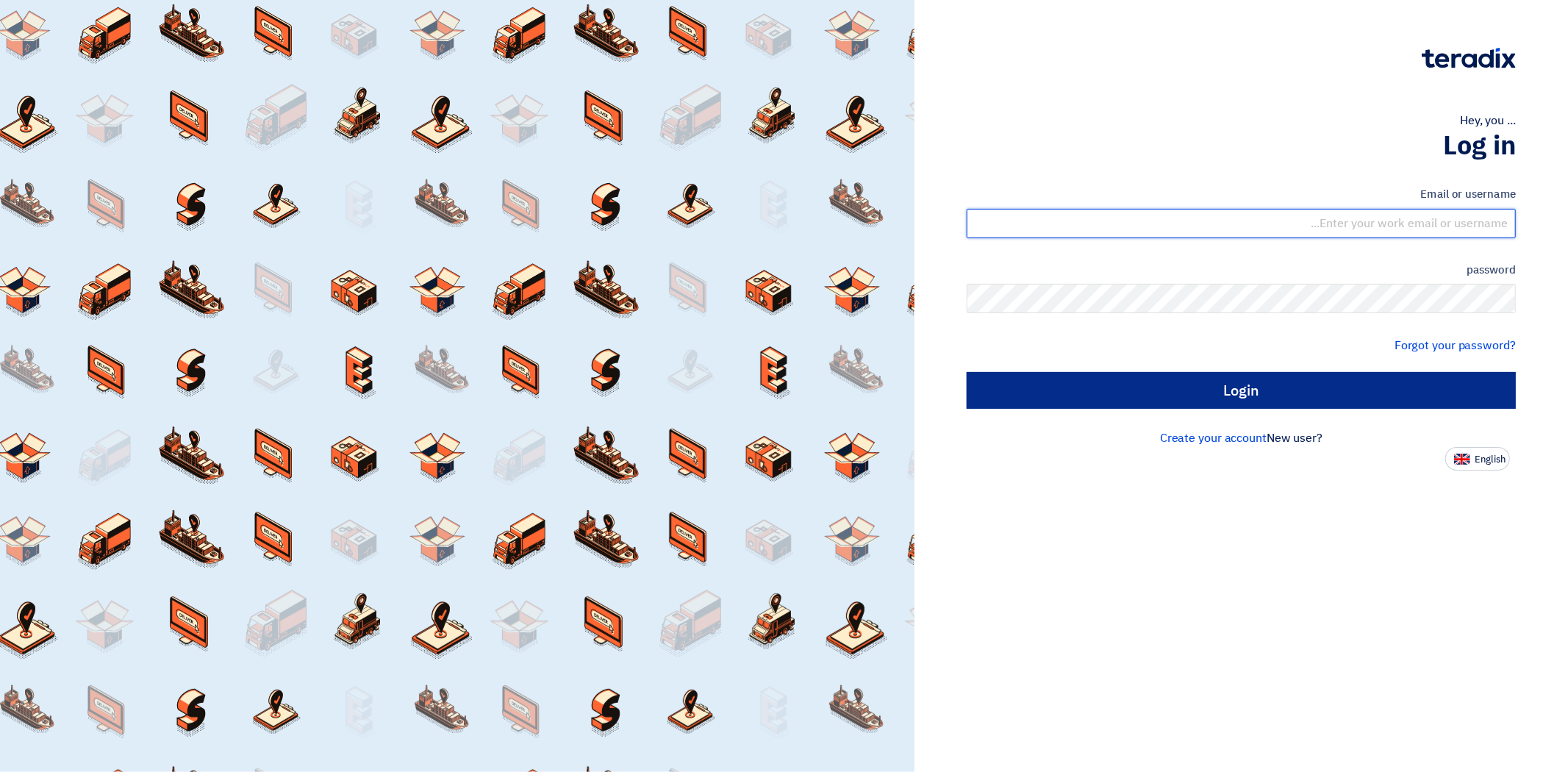
type input "dowel.sanchez@cenomi.com"
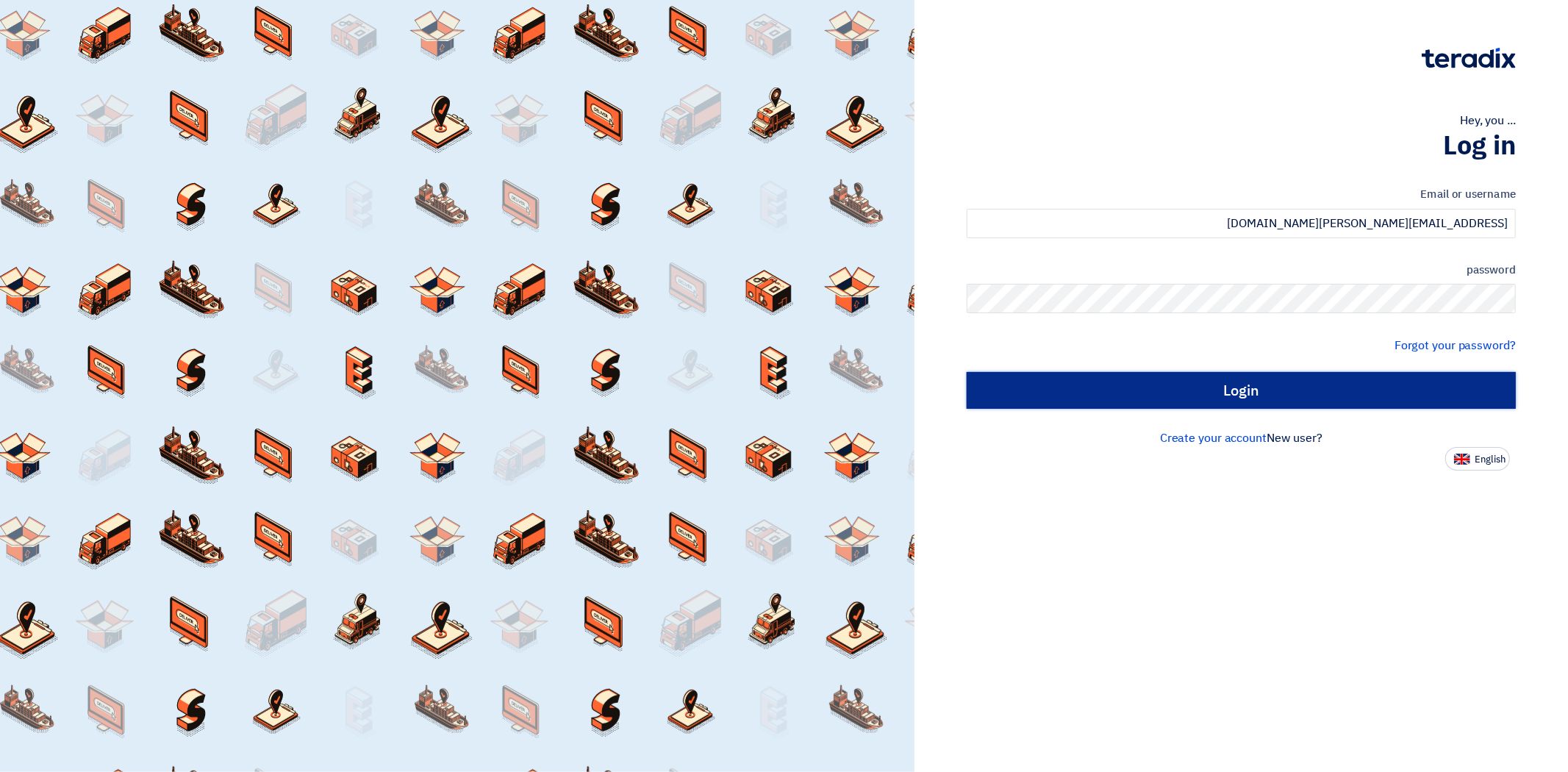
click at [1207, 382] on input "Login" at bounding box center [1241, 390] width 549 height 37
type input "Sign in"
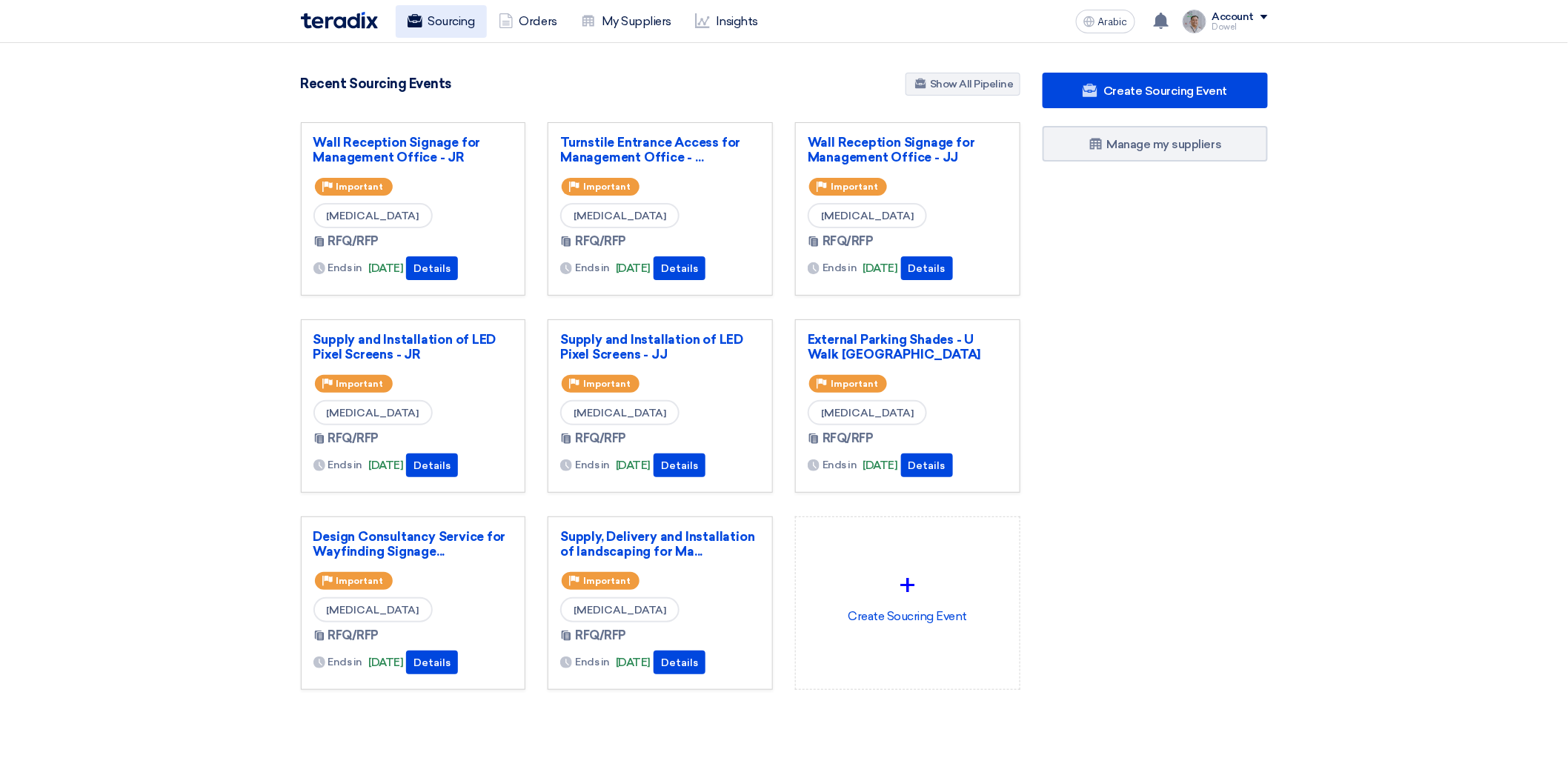
click at [462, 21] on font "Sourcing" at bounding box center [451, 20] width 46 height 14
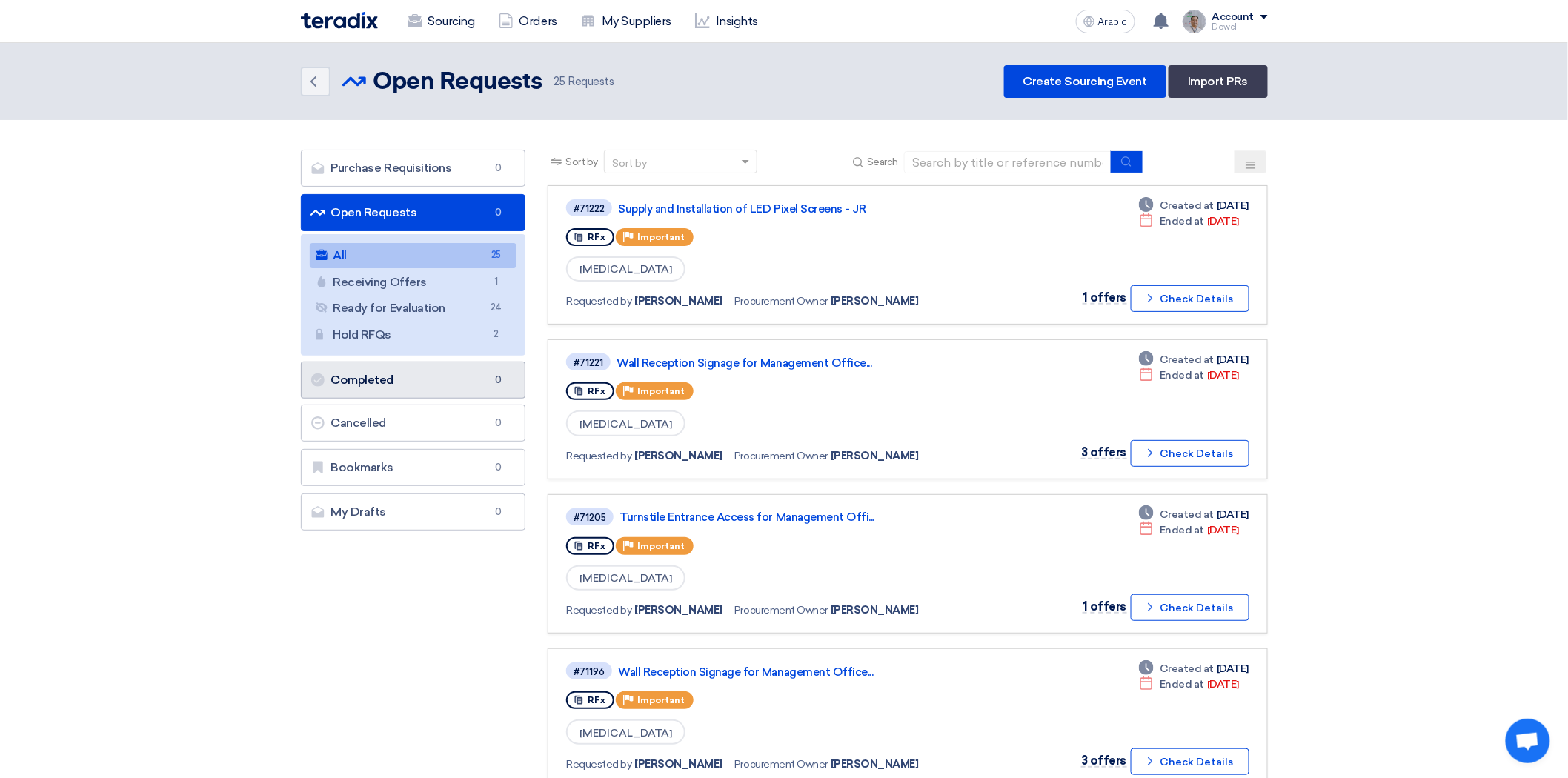
click at [387, 380] on font "Completed" at bounding box center [362, 379] width 63 height 14
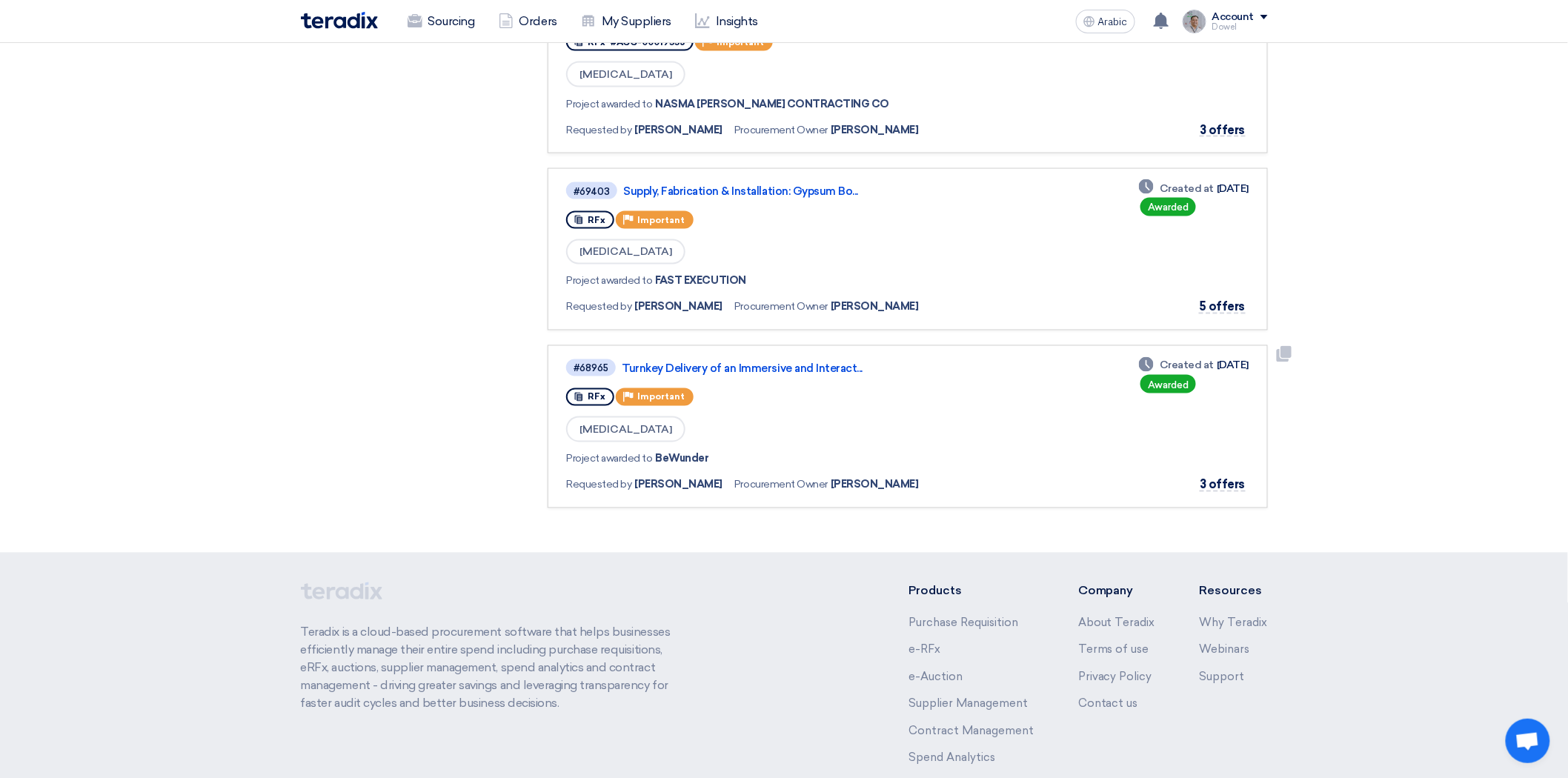
scroll to position [906, 0]
click at [764, 183] on font "Supply, Fabrication & Installation: Gypsum Bo..." at bounding box center [740, 189] width 235 height 13
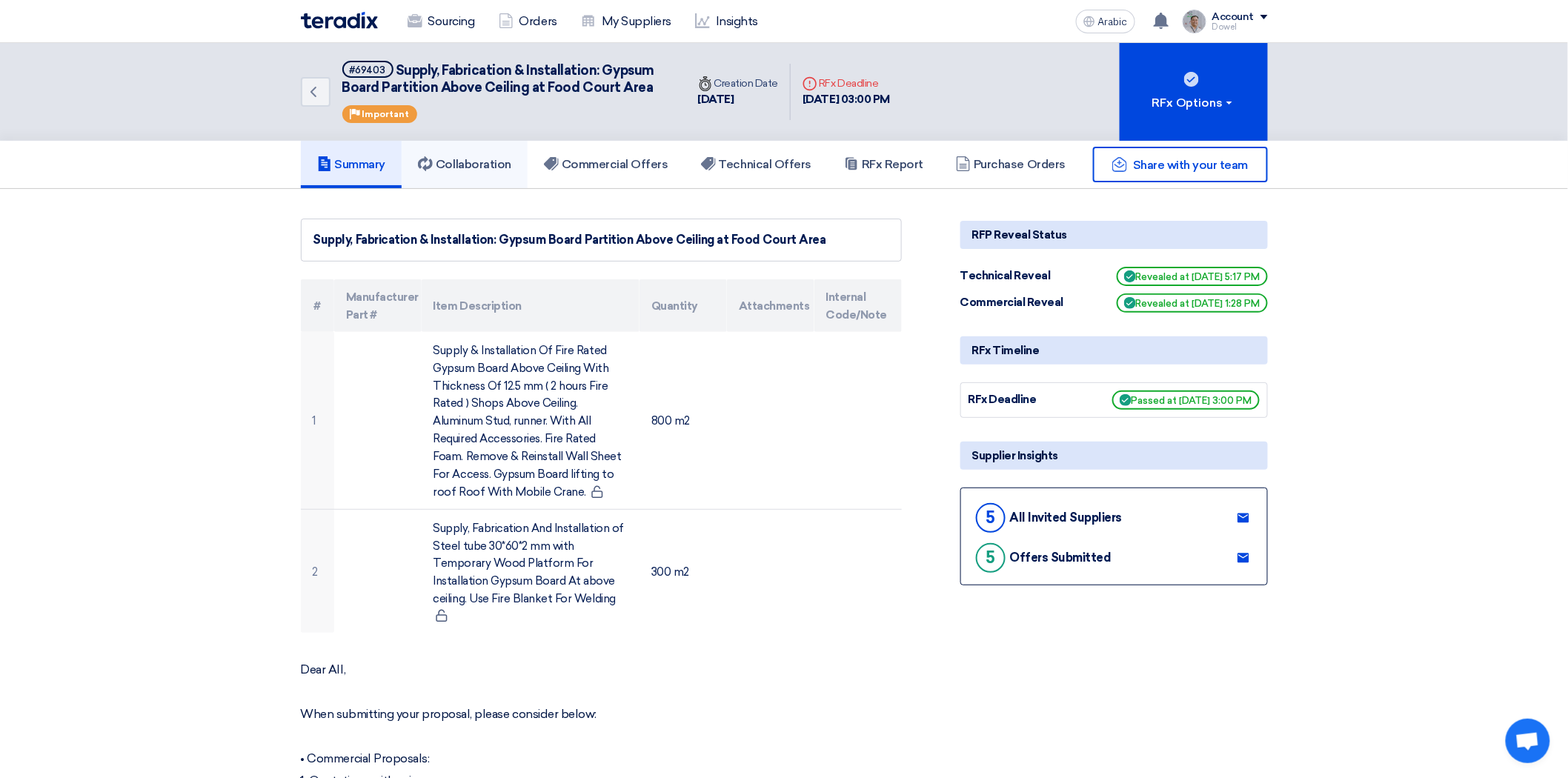
click at [480, 153] on link "Collaboration" at bounding box center [464, 164] width 126 height 47
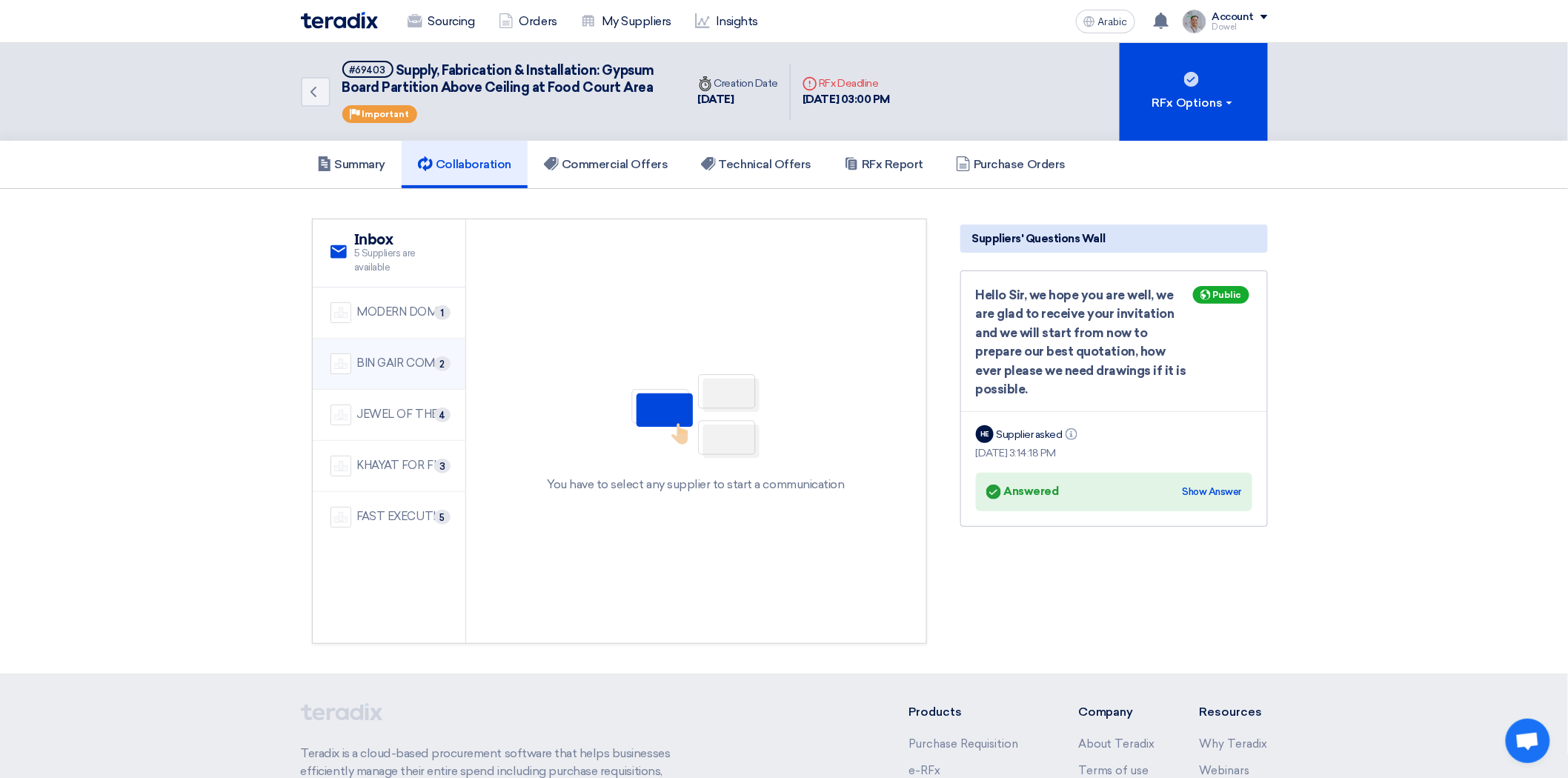
click at [382, 364] on font "BIN GAIR COMPANY" at bounding box center [411, 363] width 107 height 13
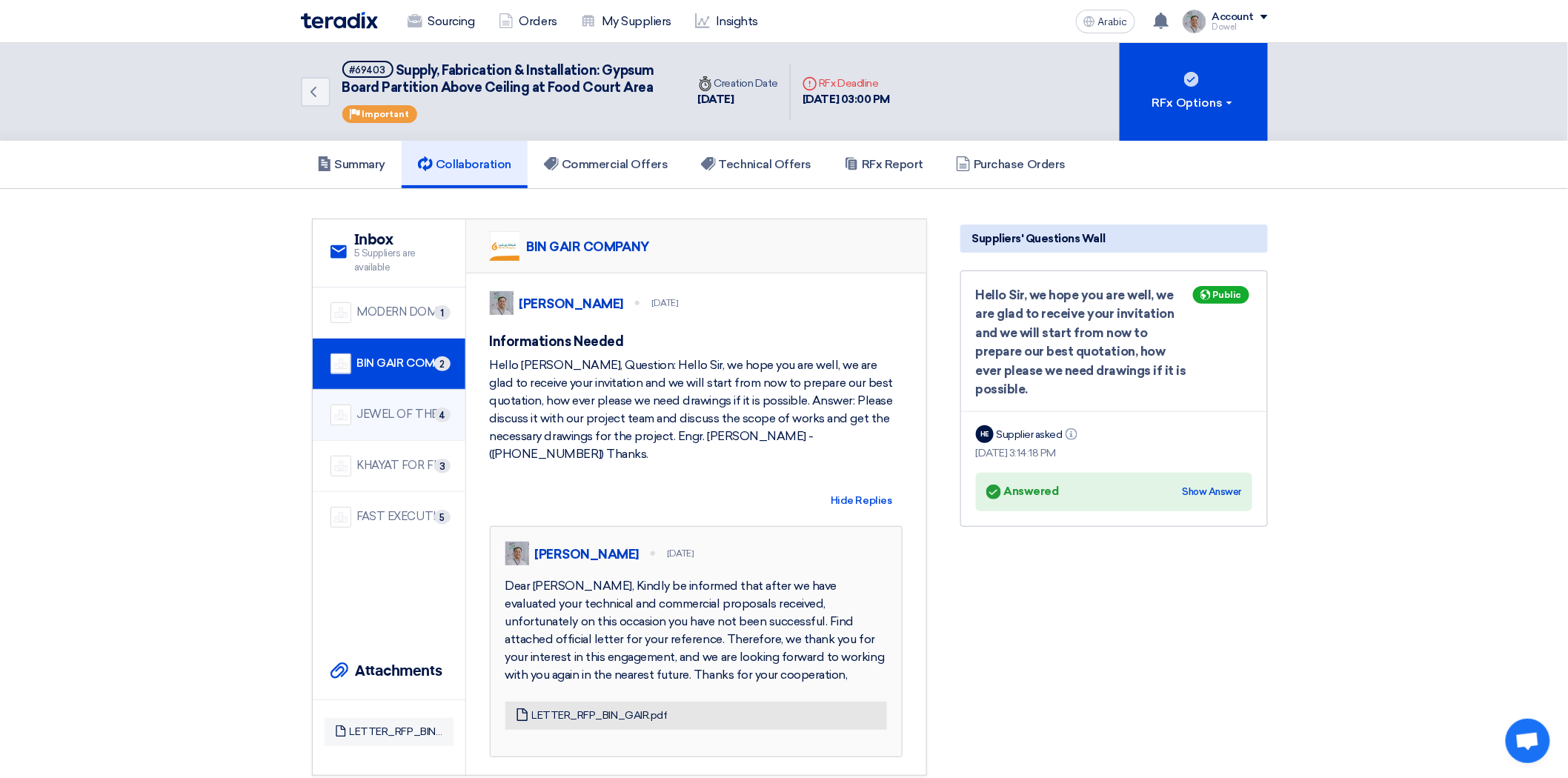
click at [390, 421] on div "JEWEL OF THE CRADLE 4" at bounding box center [389, 415] width 117 height 21
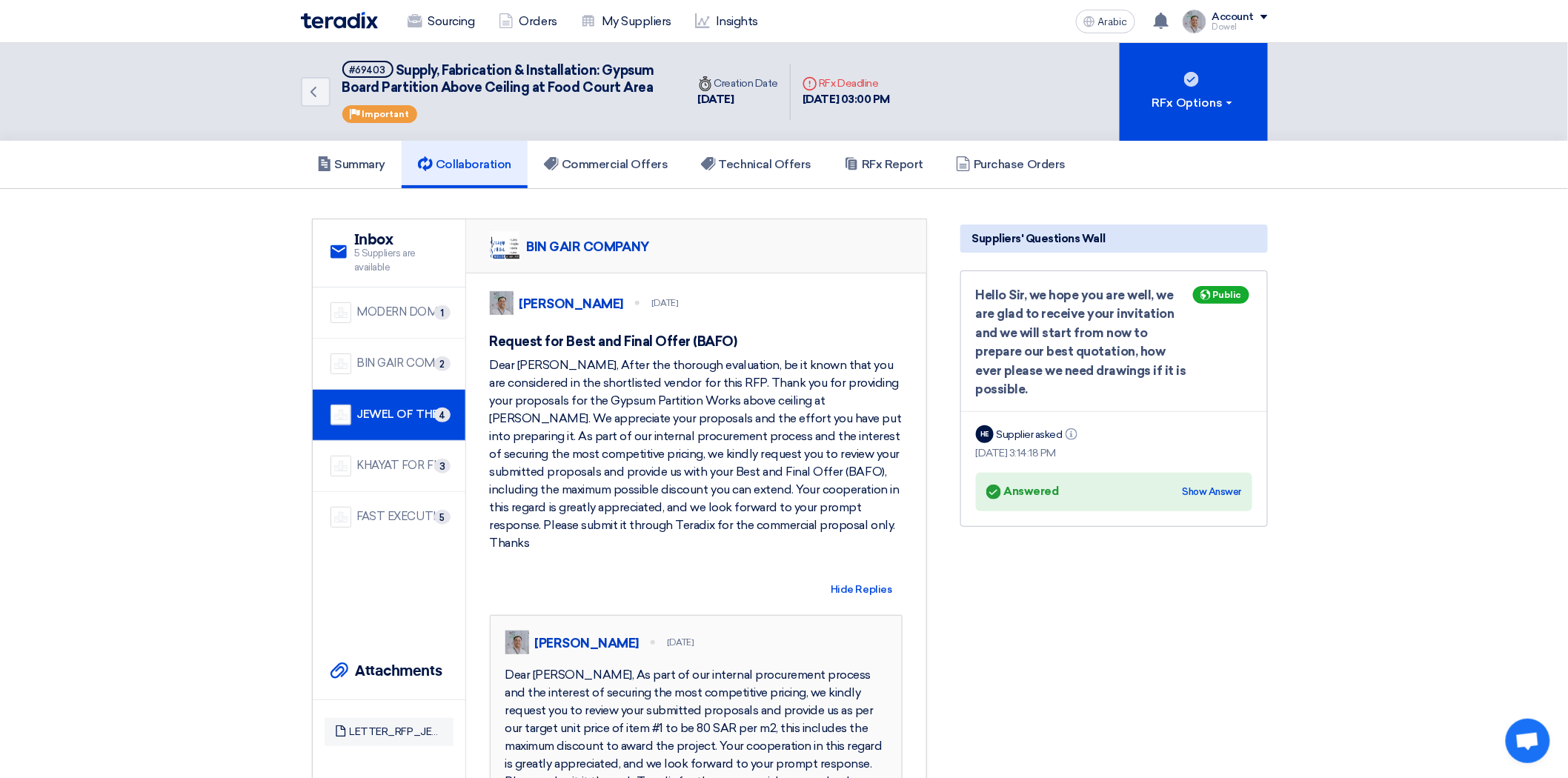
drag, startPoint x: 490, startPoint y: 380, endPoint x: 800, endPoint y: 545, distance: 351.2
click at [800, 545] on div "Dear [PERSON_NAME], After the thorough evaluation, be it known that you are con…" at bounding box center [696, 454] width 413 height 196
copy font "Dear [PERSON_NAME], After the thorough evaluation, be it known that you are con…"
